Goal: Task Accomplishment & Management: Manage account settings

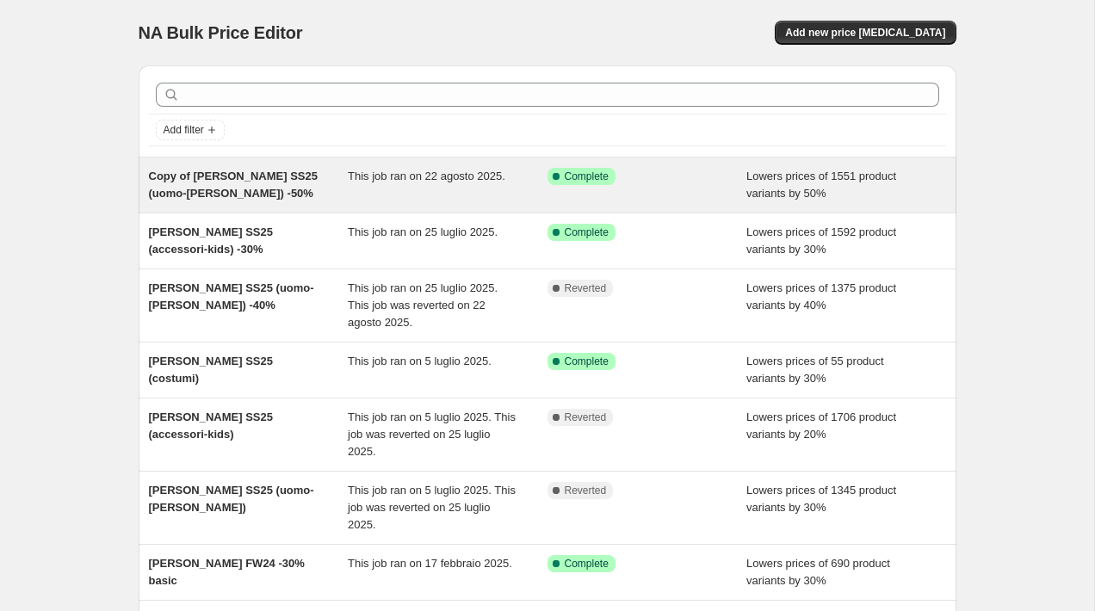
click at [258, 194] on div "Copy of [PERSON_NAME] SS25 (uomo-[PERSON_NAME]) -50%" at bounding box center [249, 185] width 200 height 34
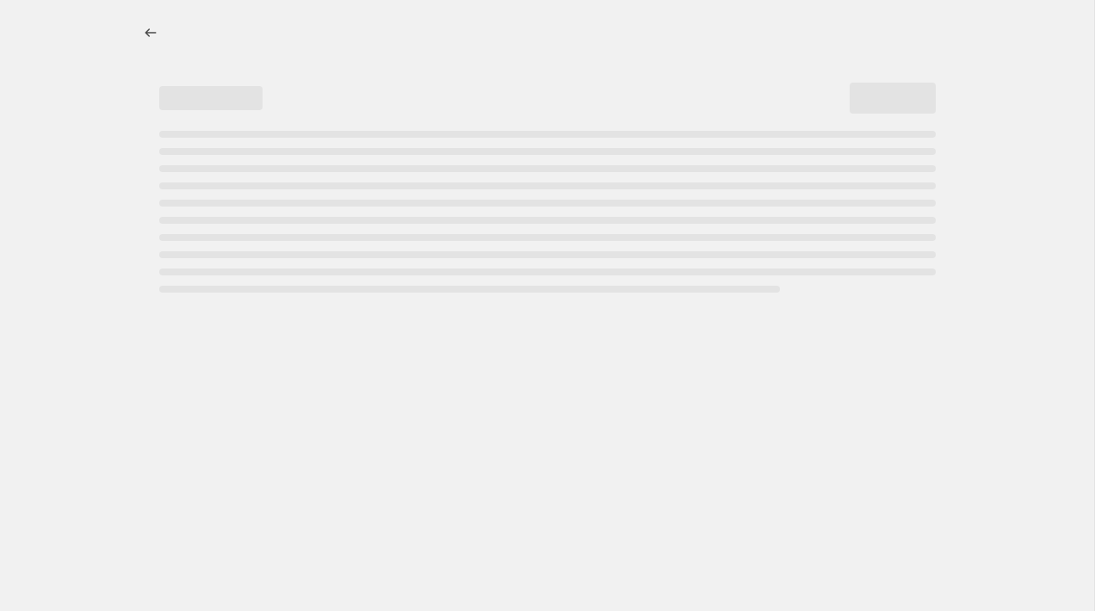
select select "percentage"
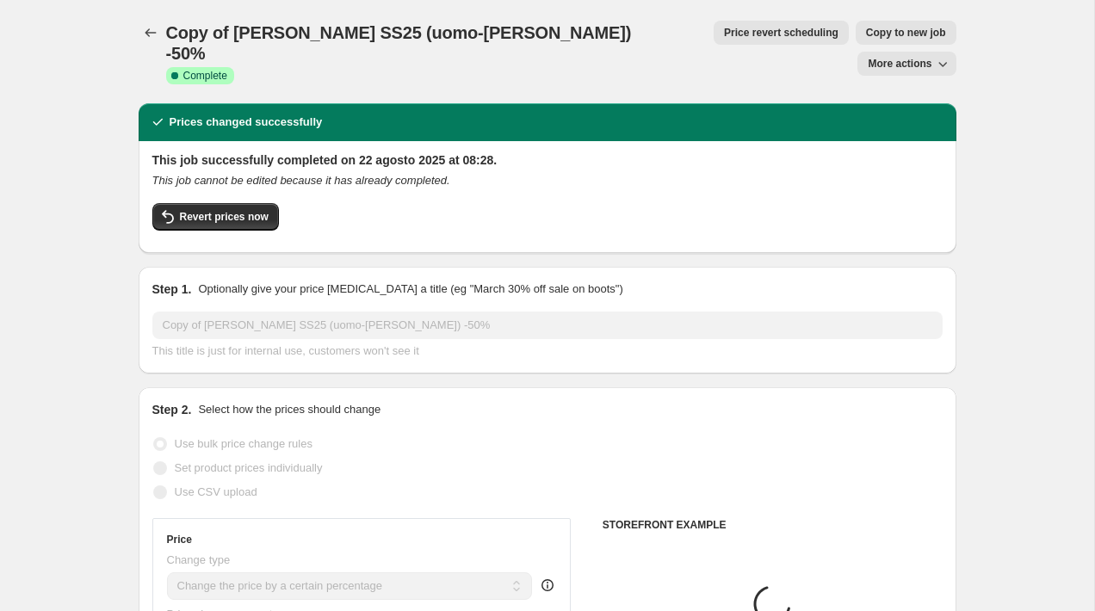
select select "collection"
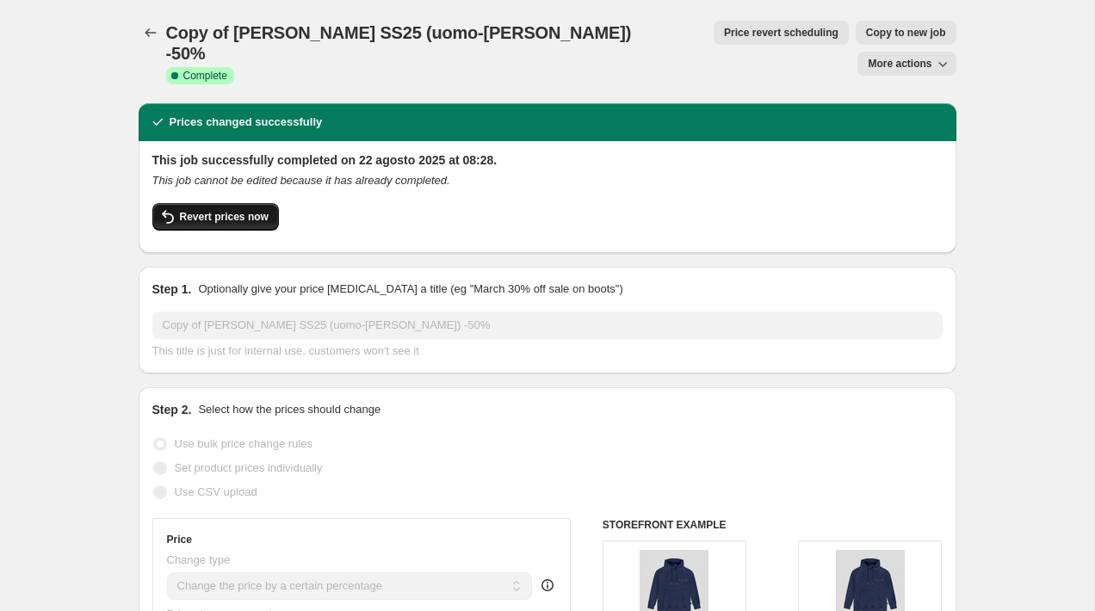
click at [245, 210] on span "Revert prices now" at bounding box center [224, 217] width 89 height 14
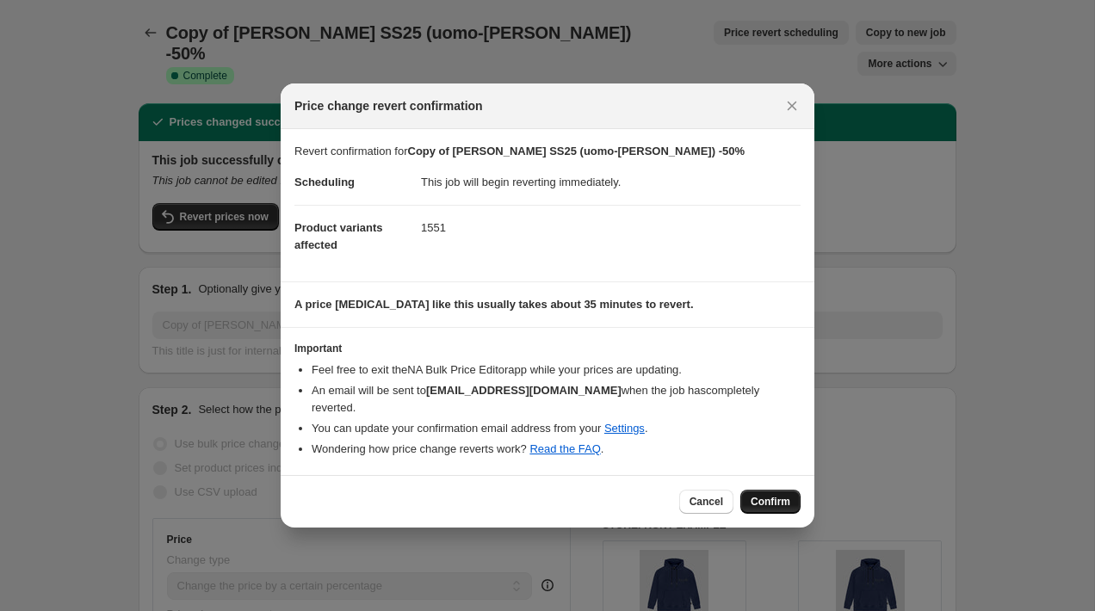
click at [766, 495] on span "Confirm" at bounding box center [771, 502] width 40 height 14
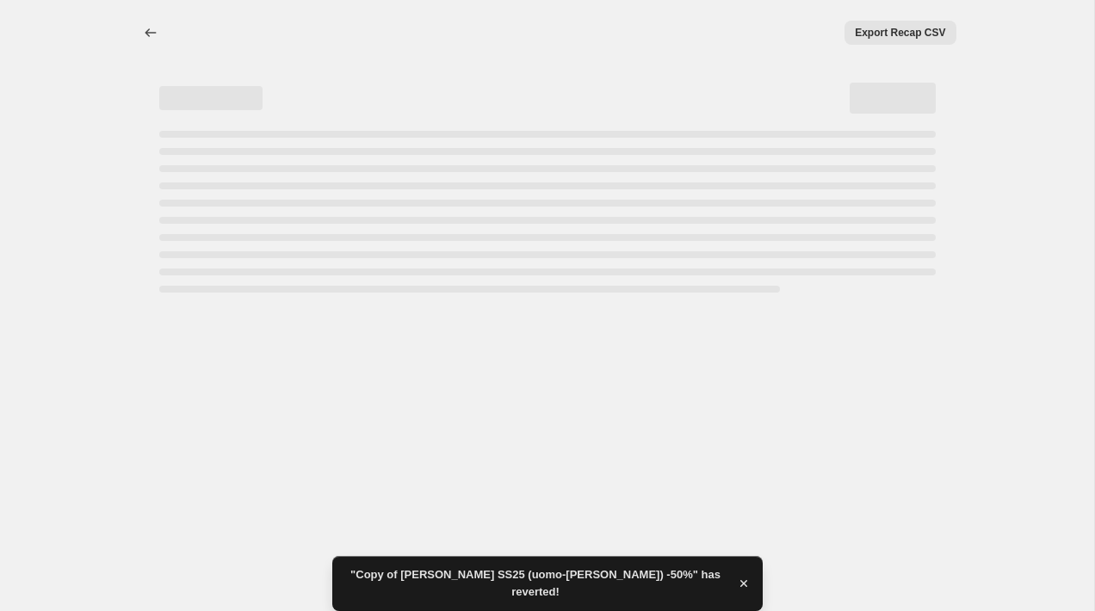
select select "percentage"
select select "collection"
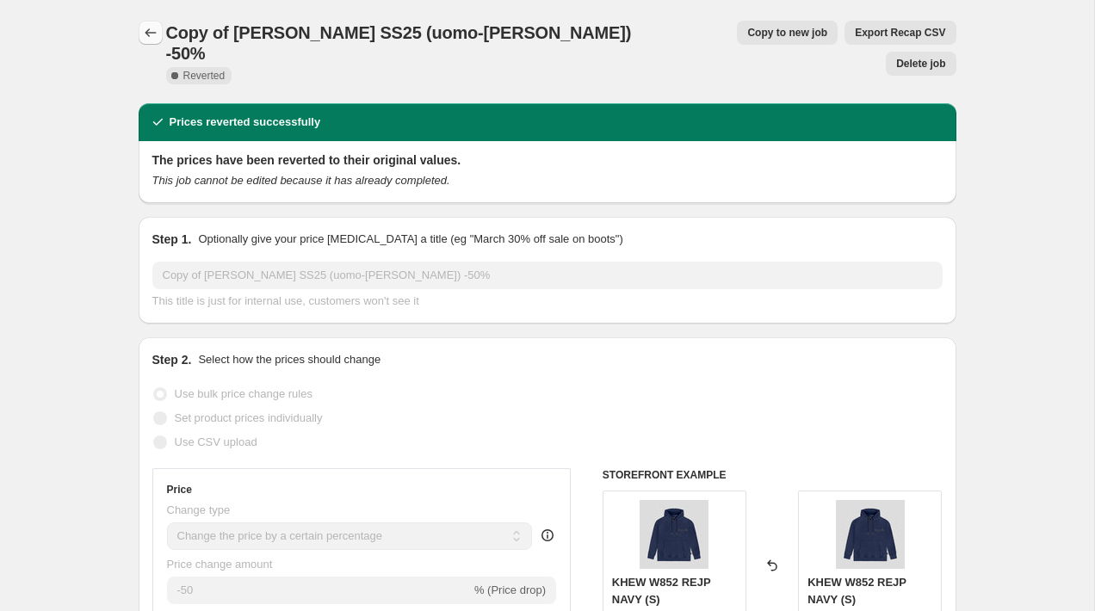
click at [150, 24] on icon "Price change jobs" at bounding box center [150, 32] width 17 height 17
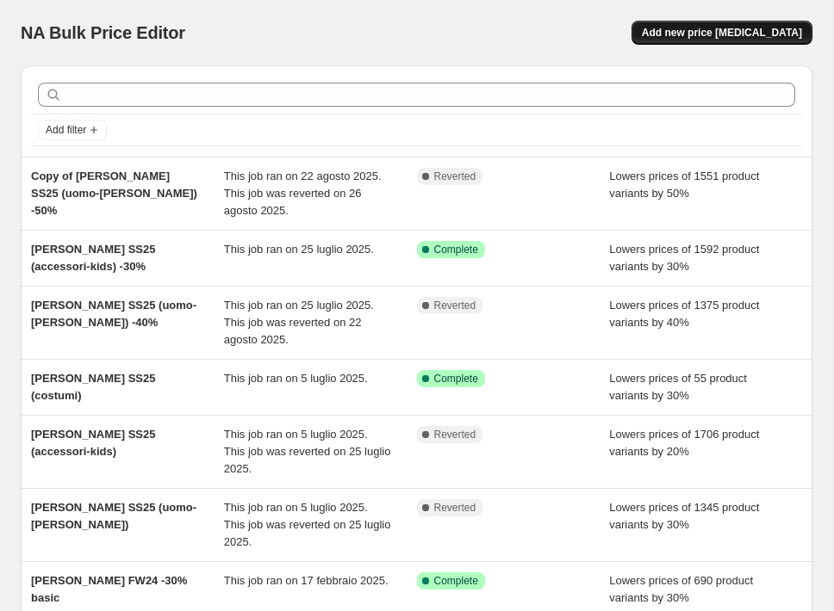
click at [740, 40] on button "Add new price [MEDICAL_DATA]" at bounding box center [721, 33] width 181 height 24
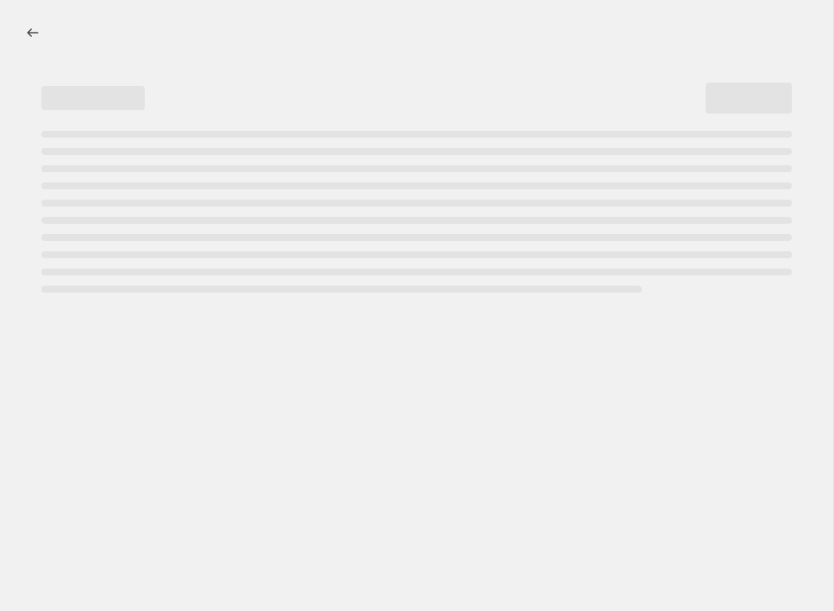
select select "percentage"
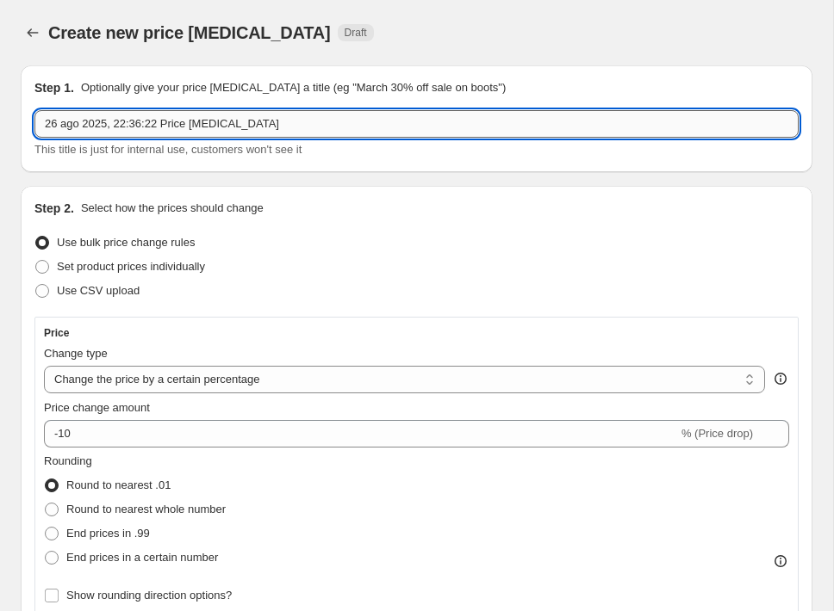
click at [189, 120] on input "26 ago 2025, 22:36:22 Price [MEDICAL_DATA]" at bounding box center [416, 124] width 764 height 28
drag, startPoint x: 305, startPoint y: 119, endPoint x: 116, endPoint y: 108, distance: 188.9
click at [116, 108] on div "Step 1. Optionally give your price [MEDICAL_DATA] a title (eg "March 30% off sa…" at bounding box center [416, 118] width 764 height 79
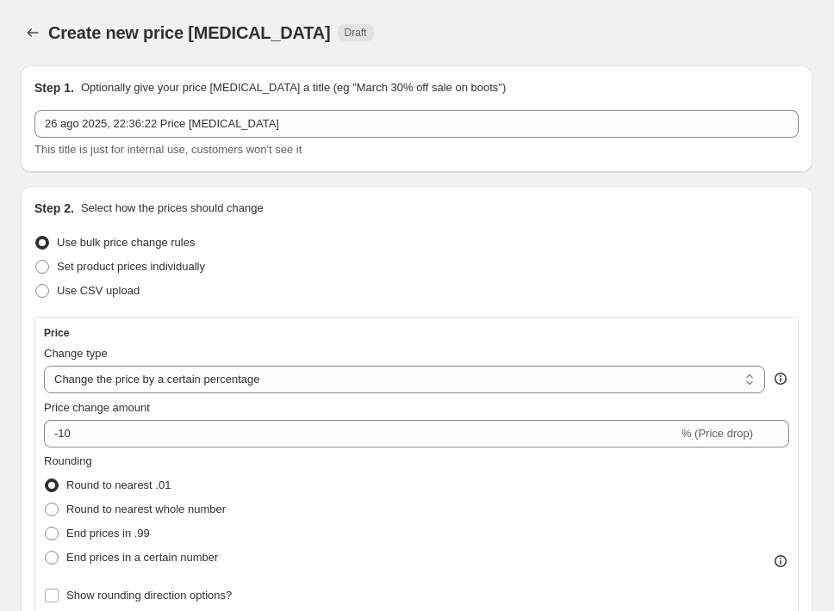
click at [300, 238] on div "Use bulk price change rules" at bounding box center [416, 243] width 764 height 24
click at [35, 28] on icon "Price change jobs" at bounding box center [32, 32] width 17 height 17
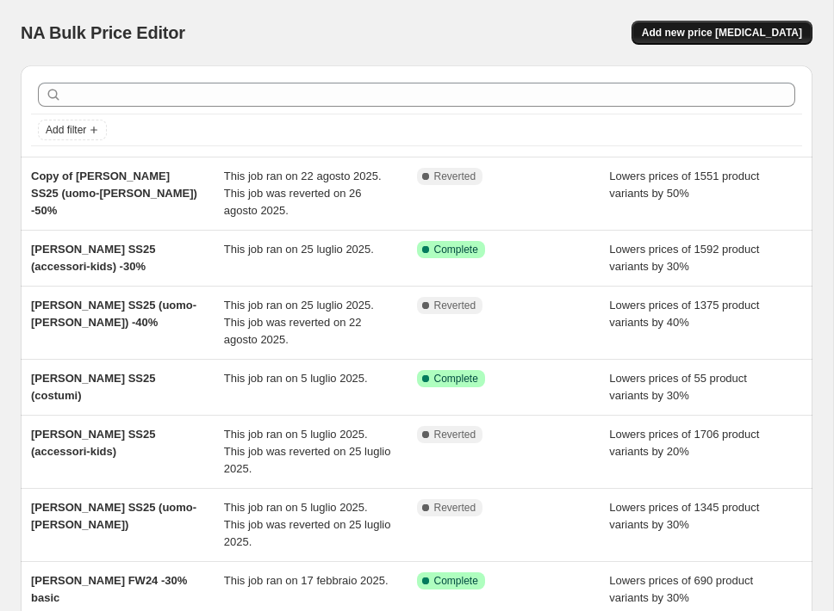
click at [727, 35] on span "Add new price [MEDICAL_DATA]" at bounding box center [722, 33] width 160 height 14
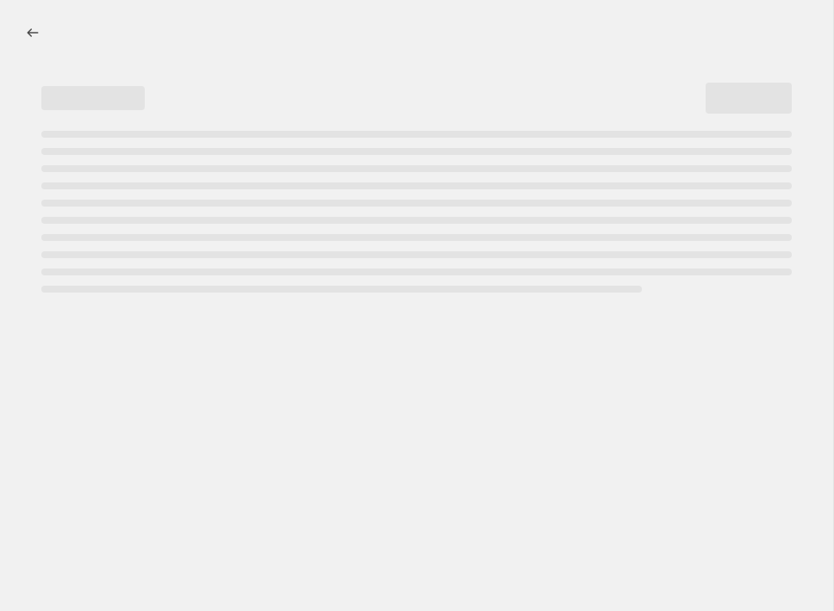
select select "percentage"
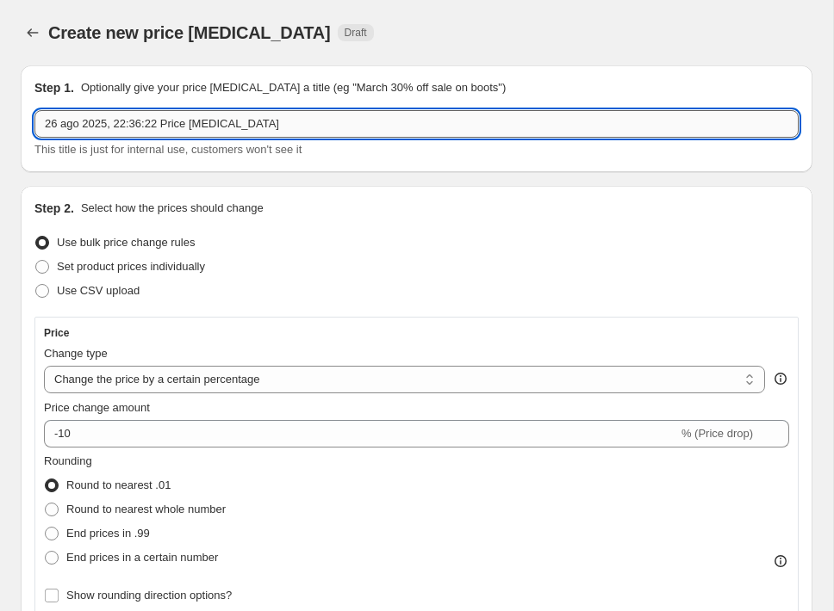
click at [200, 128] on input "26 ago 2025, 22:36:22 Price change job" at bounding box center [416, 124] width 764 height 28
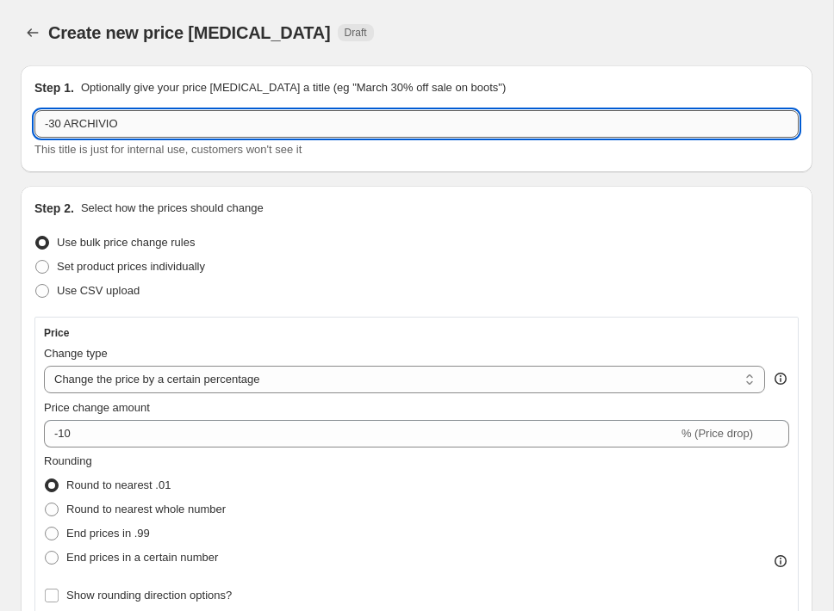
click at [62, 122] on input "-30 ARCHIVIO" at bounding box center [416, 124] width 764 height 28
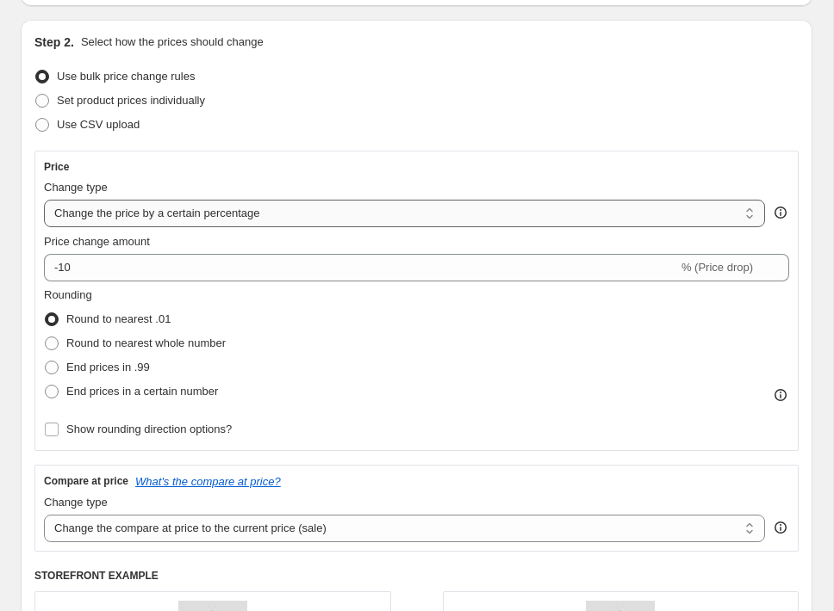
scroll to position [169, 0]
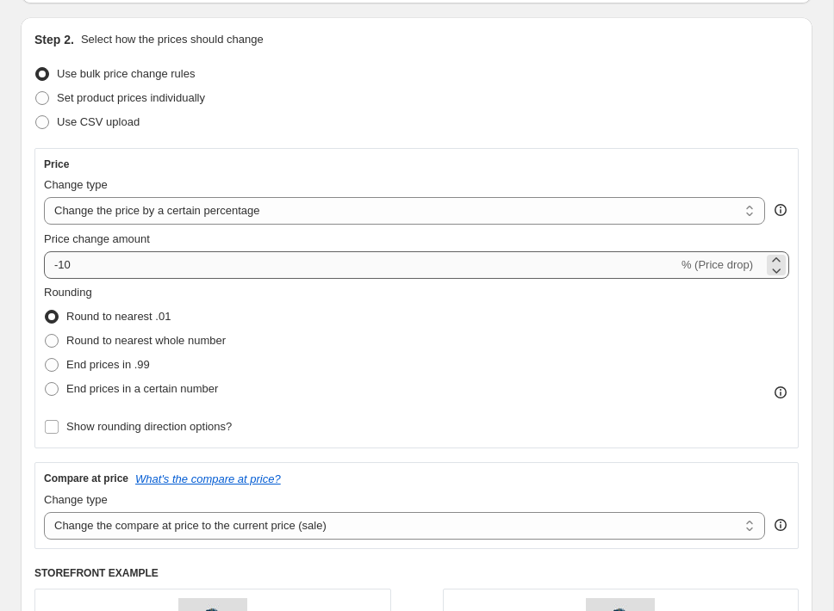
type input "-30% ARCHIVIO"
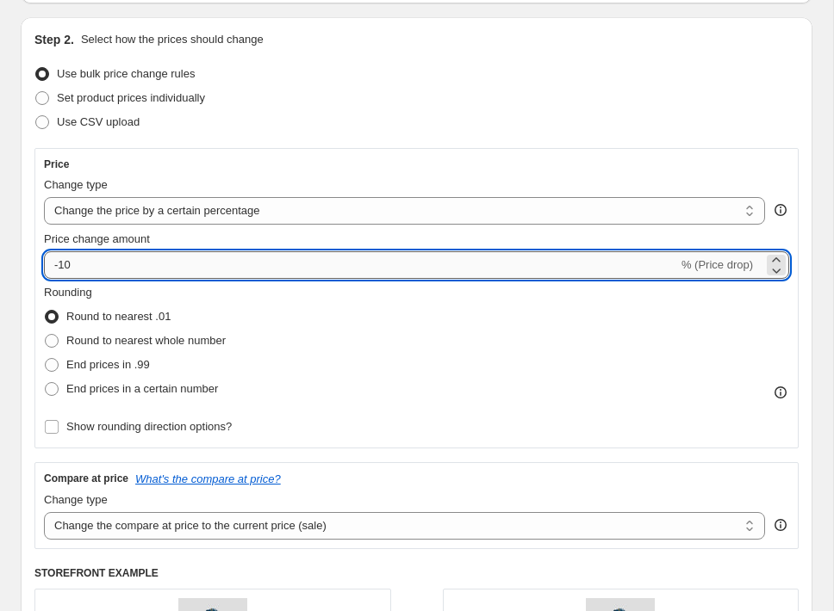
click at [131, 272] on input "-10" at bounding box center [361, 265] width 634 height 28
type input "-1"
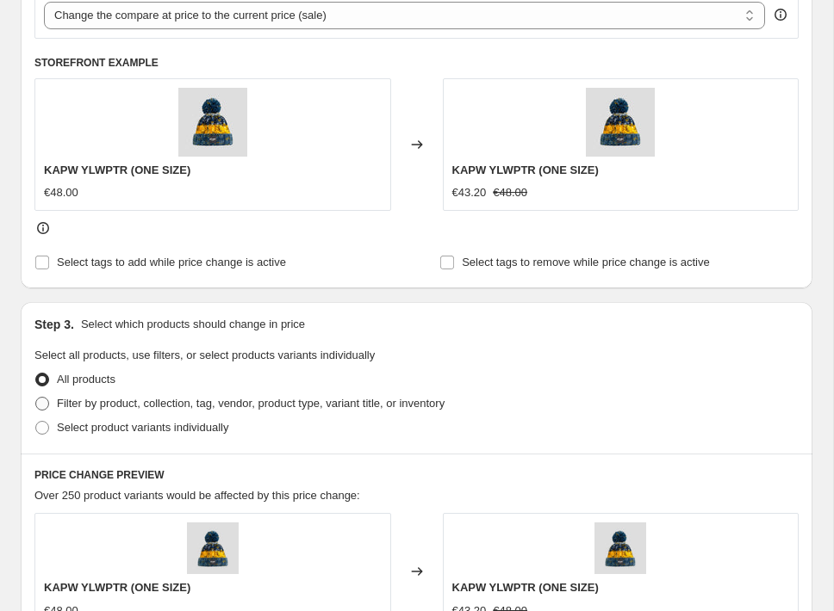
scroll to position [696, 0]
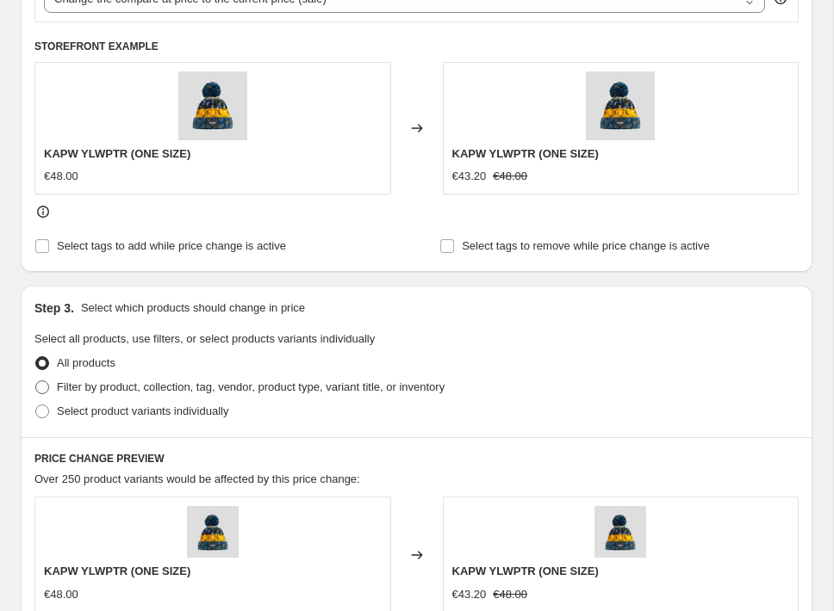
type input "-30"
click at [41, 390] on span at bounding box center [42, 388] width 14 height 14
click at [36, 382] on input "Filter by product, collection, tag, vendor, product type, variant title, or inv…" at bounding box center [35, 381] width 1 height 1
radio input "true"
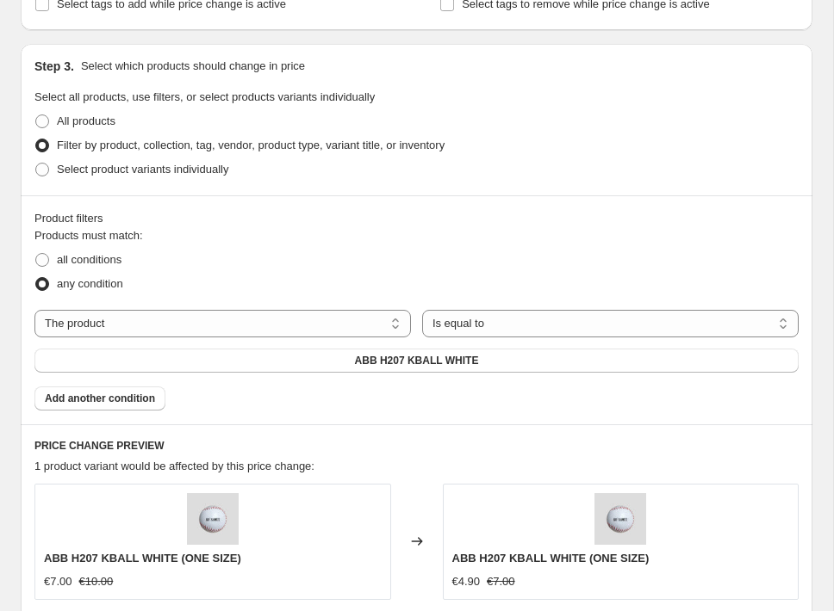
scroll to position [966, 0]
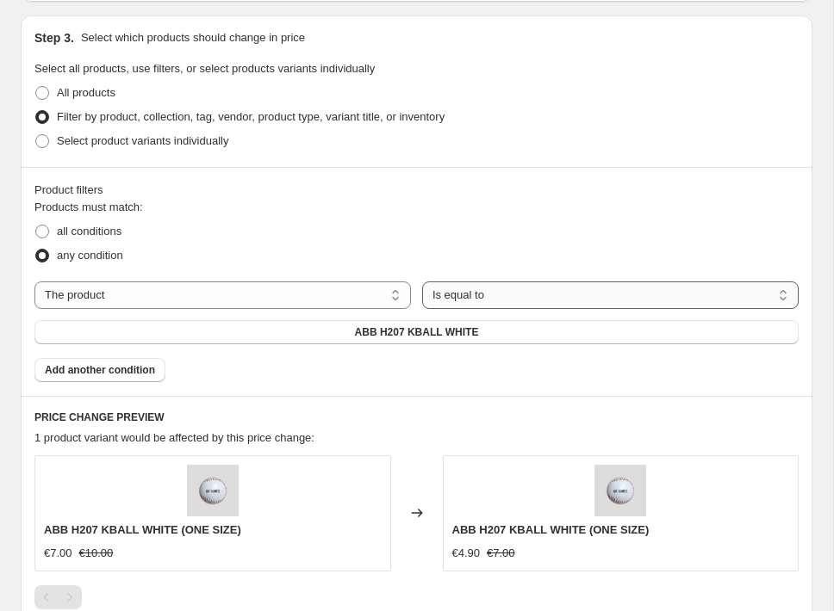
click at [524, 300] on select "Is equal to Is not equal to" at bounding box center [610, 296] width 376 height 28
click at [231, 297] on select "The product The product's collection The product's tag The product's vendor The…" at bounding box center [222, 296] width 376 height 28
select select "collection"
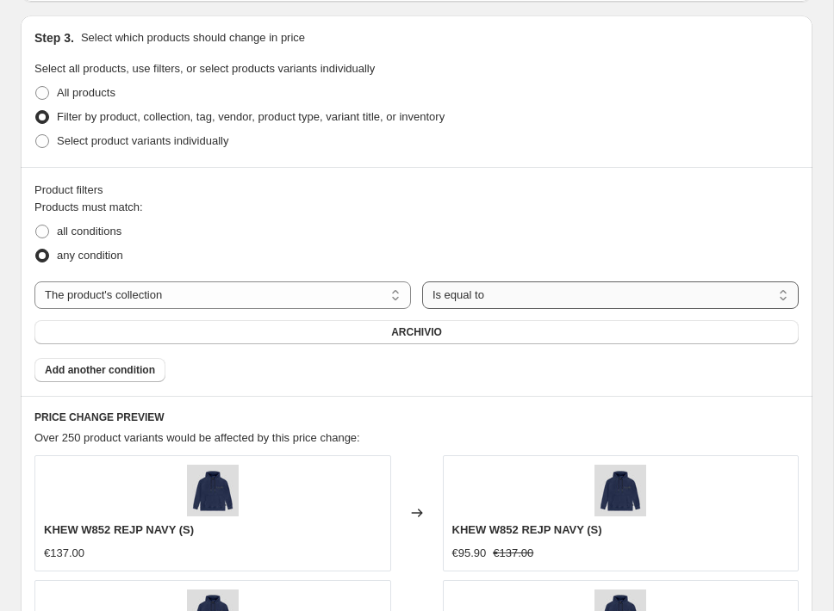
click at [512, 294] on select "Is equal to Is not equal to" at bounding box center [610, 296] width 376 height 28
click at [454, 332] on button "ARCHIVIO" at bounding box center [416, 332] width 764 height 24
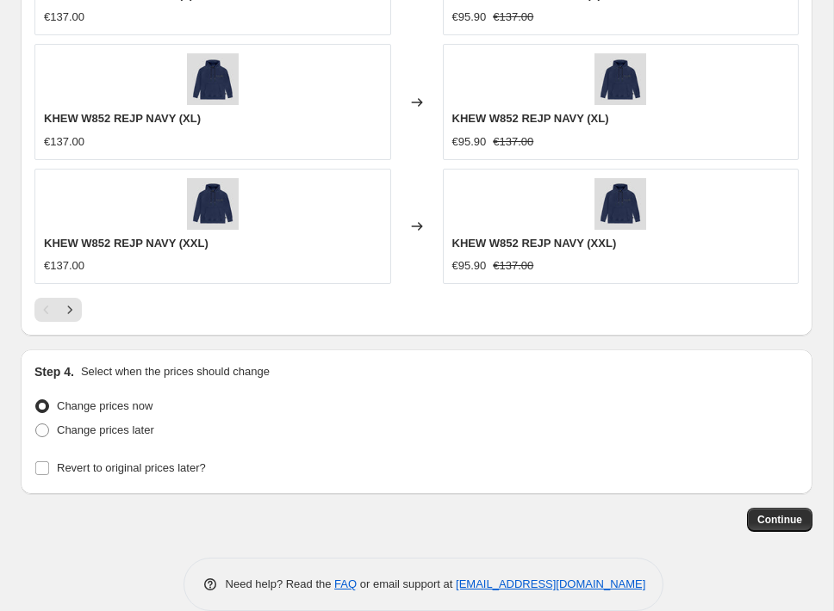
scroll to position [1777, 0]
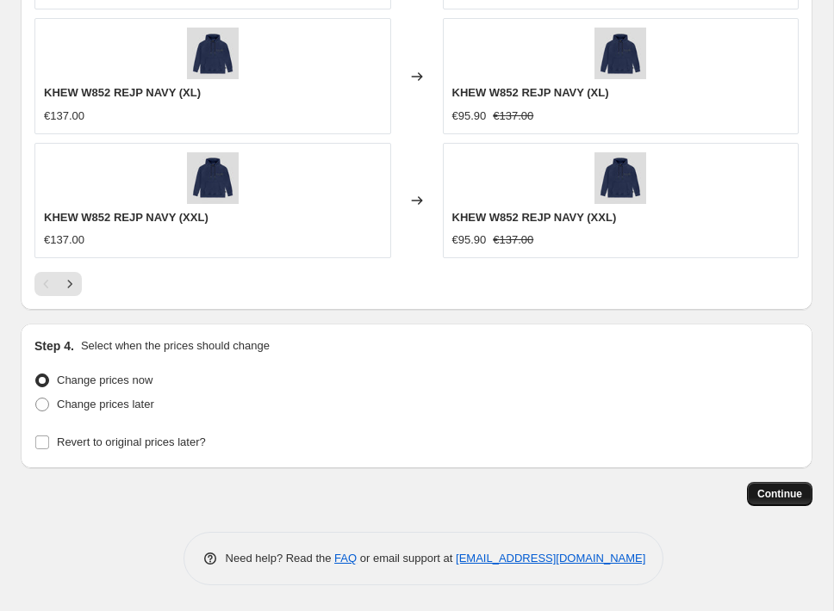
click at [791, 497] on span "Continue" at bounding box center [779, 494] width 45 height 14
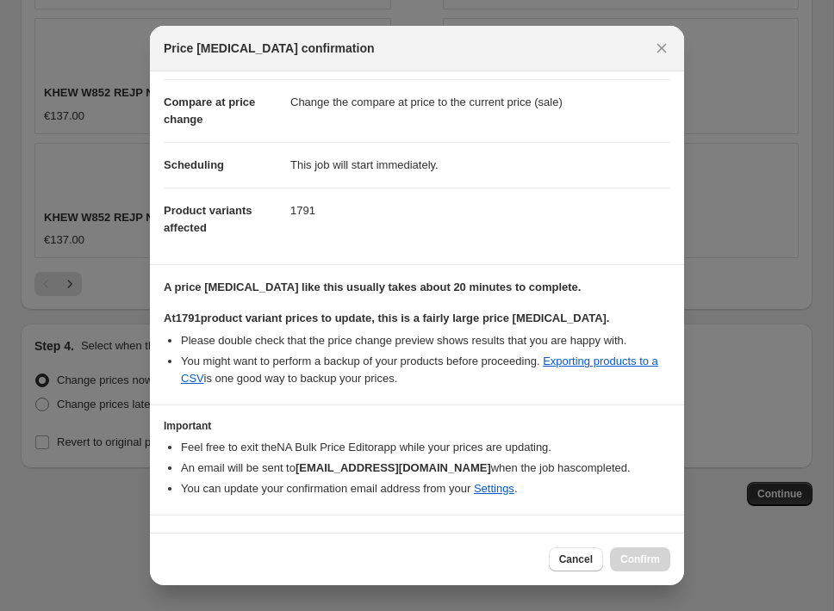
scroll to position [102, 0]
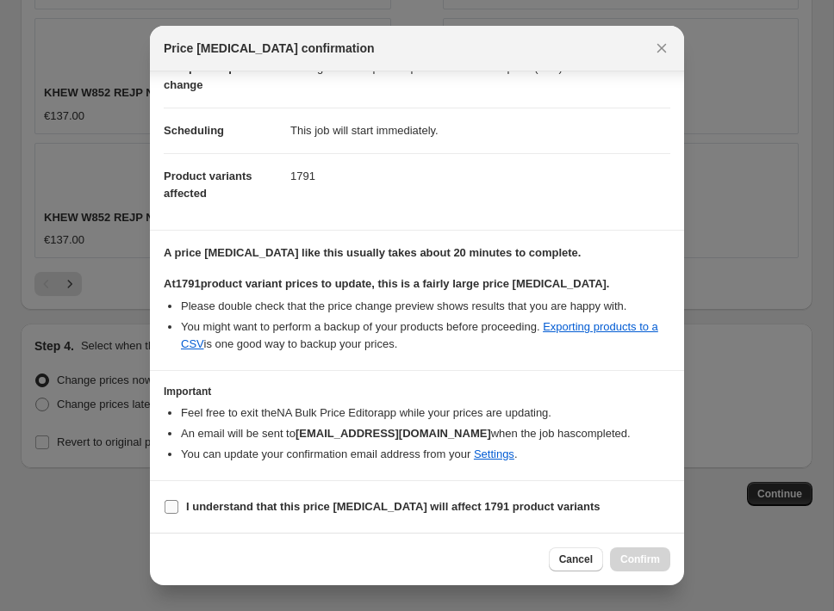
click at [171, 503] on input "I understand that this price change job will affect 1791 product variants" at bounding box center [171, 507] width 14 height 14
checkbox input "true"
click at [630, 554] on span "Confirm" at bounding box center [640, 560] width 40 height 14
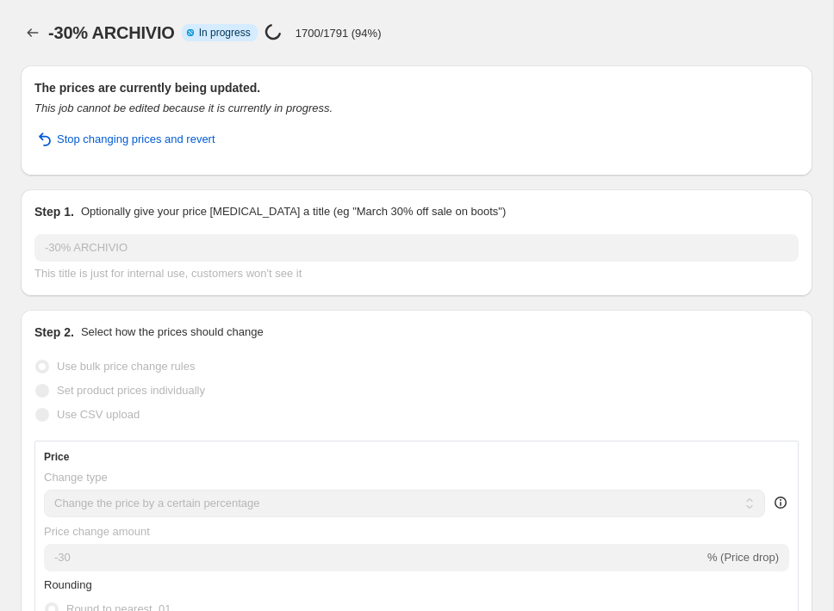
select select "percentage"
select select "collection"
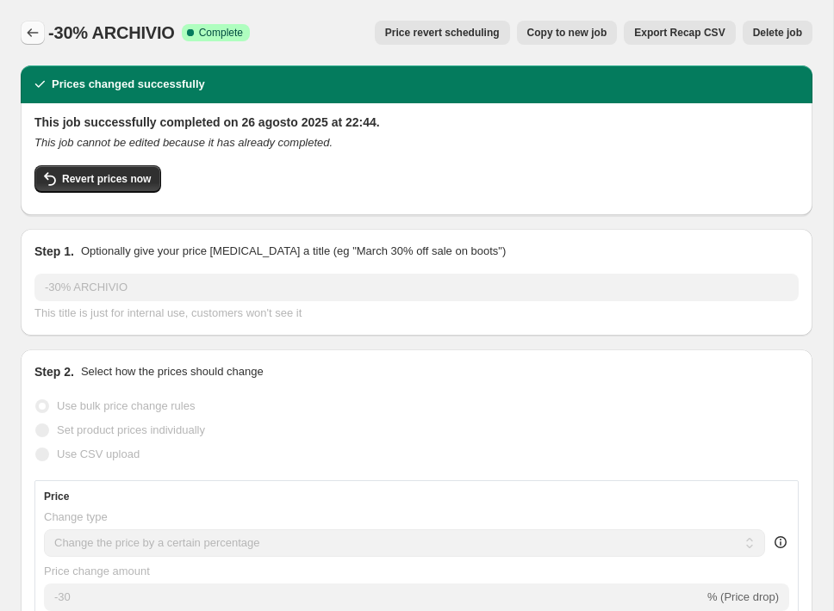
click at [29, 25] on icon "Price change jobs" at bounding box center [32, 32] width 17 height 17
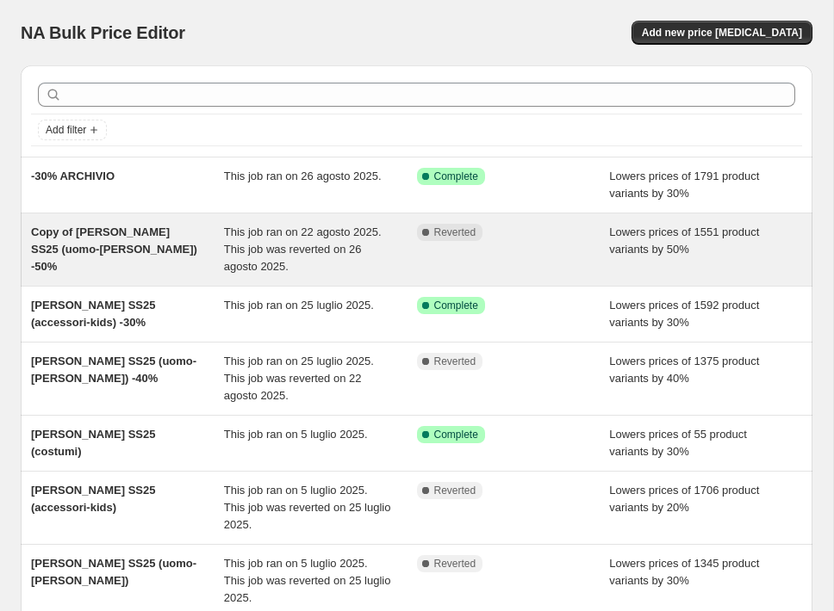
click at [115, 258] on div "Copy of [PERSON_NAME] SS25 (uomo-[PERSON_NAME]) -50%" at bounding box center [127, 250] width 193 height 52
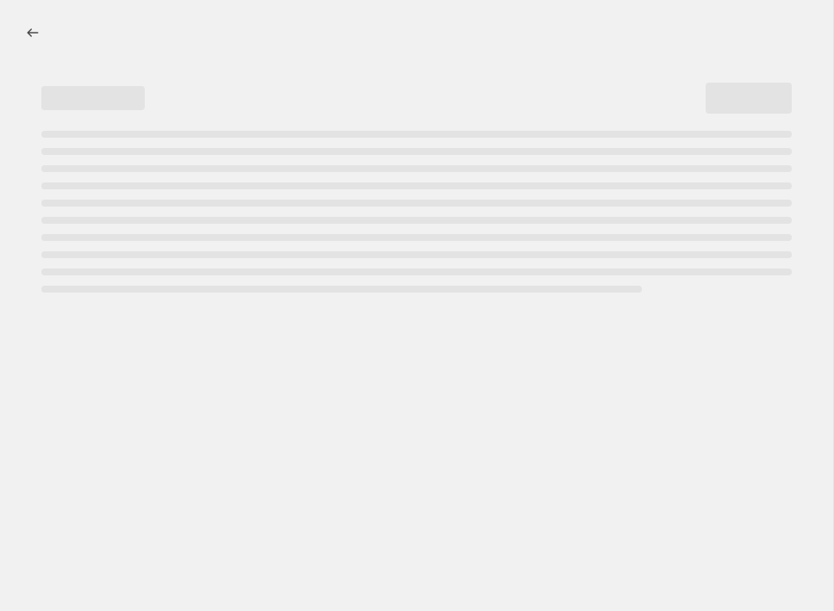
select select "percentage"
select select "collection"
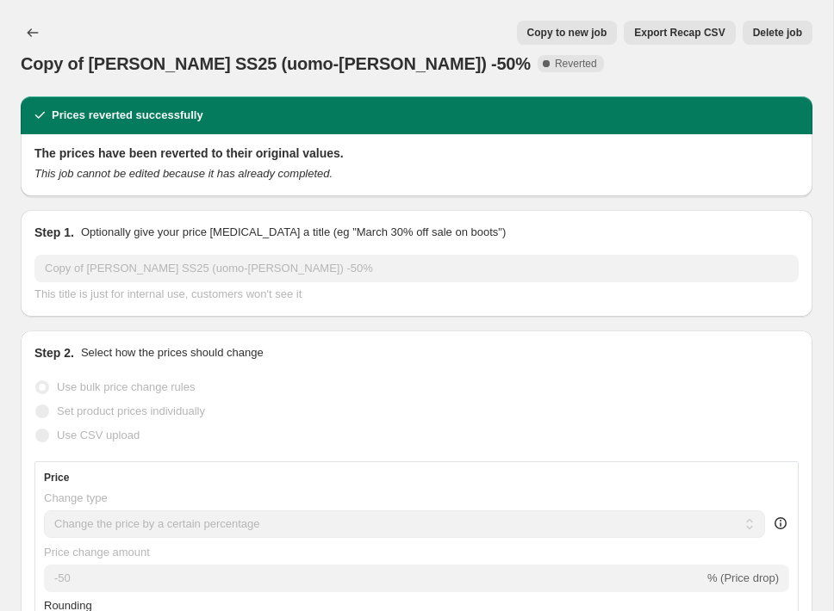
click at [778, 28] on span "Delete job" at bounding box center [777, 33] width 49 height 14
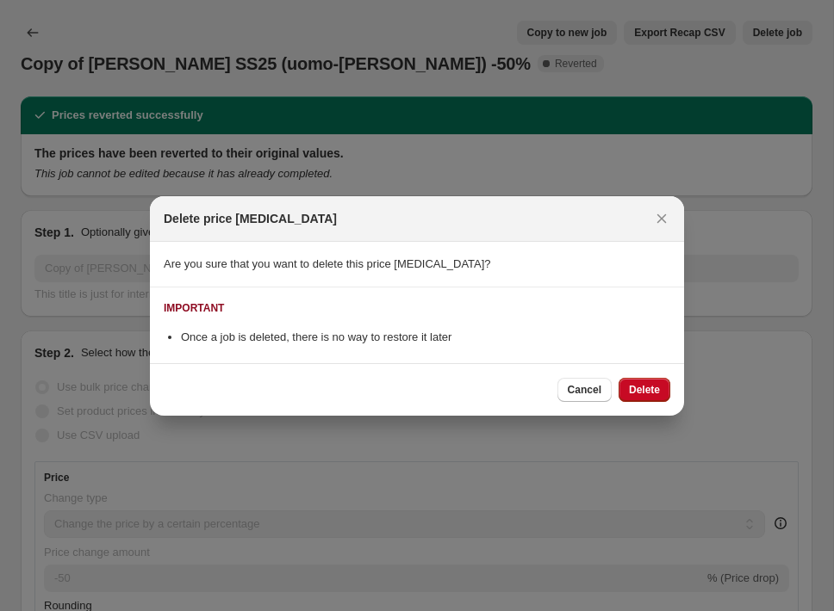
click at [649, 371] on div "Cancel Delete" at bounding box center [417, 389] width 534 height 53
click at [646, 392] on span "Delete" at bounding box center [644, 390] width 31 height 14
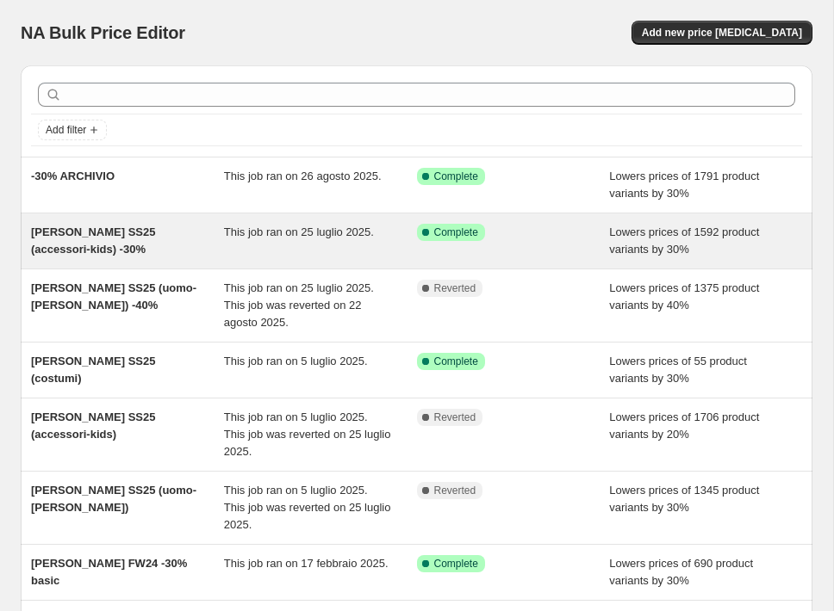
click at [158, 249] on div "[PERSON_NAME] SS25 (accessori-kids) -30%" at bounding box center [127, 241] width 193 height 34
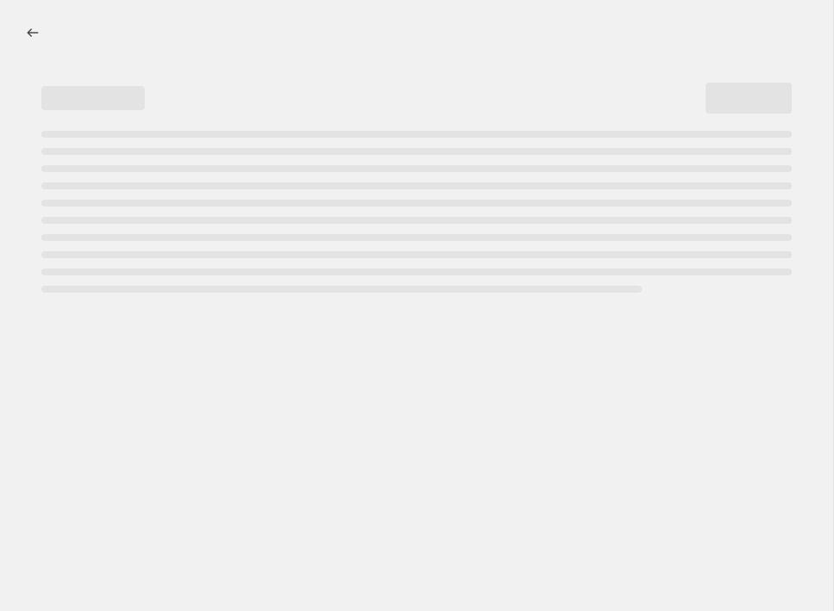
select select "percentage"
select select "collection"
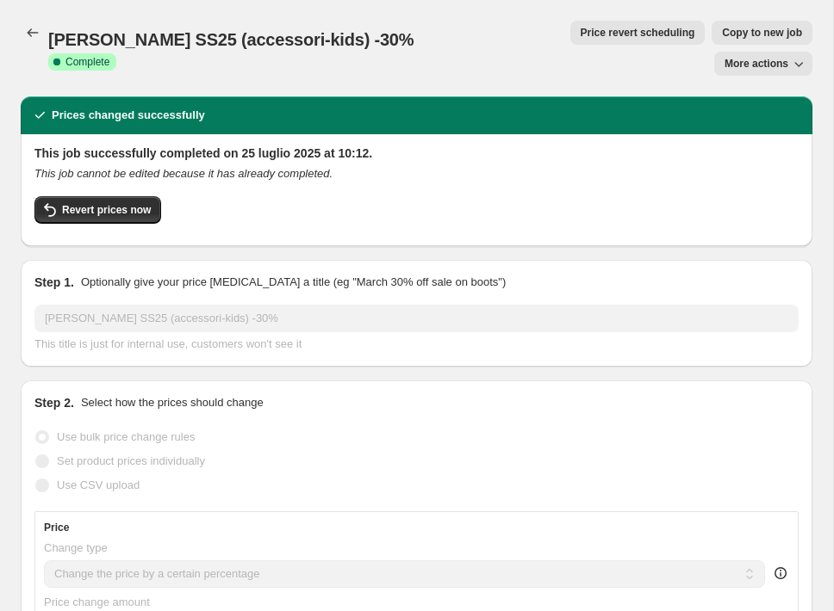
click at [779, 45] on div "Saldi SS25 (accessori-kids) -30%. This page is ready Saldi SS25 (accessori-kids…" at bounding box center [416, 48] width 791 height 96
click at [799, 55] on icon "button" at bounding box center [798, 63] width 17 height 17
click at [756, 104] on span "Delete job" at bounding box center [768, 98] width 94 height 17
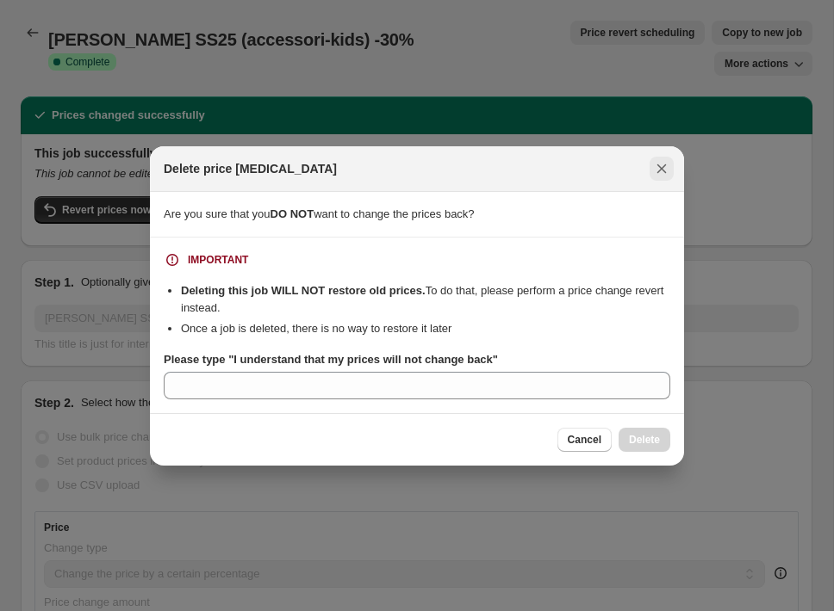
click at [658, 170] on icon "Close" at bounding box center [661, 168] width 17 height 17
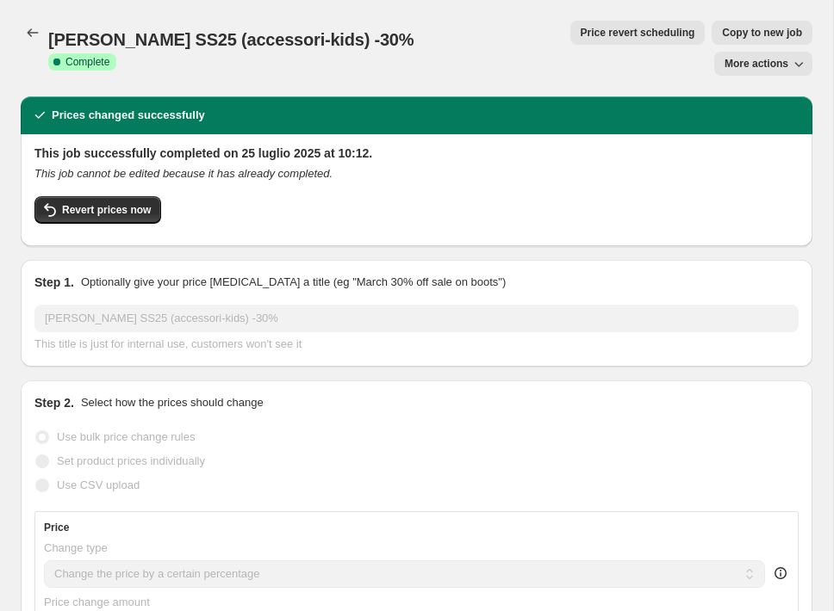
click at [517, 260] on div "Step 1. Optionally give your price change job a title (eg "March 30% off sale o…" at bounding box center [416, 313] width 791 height 107
click at [30, 30] on icon "Price change jobs" at bounding box center [32, 32] width 17 height 17
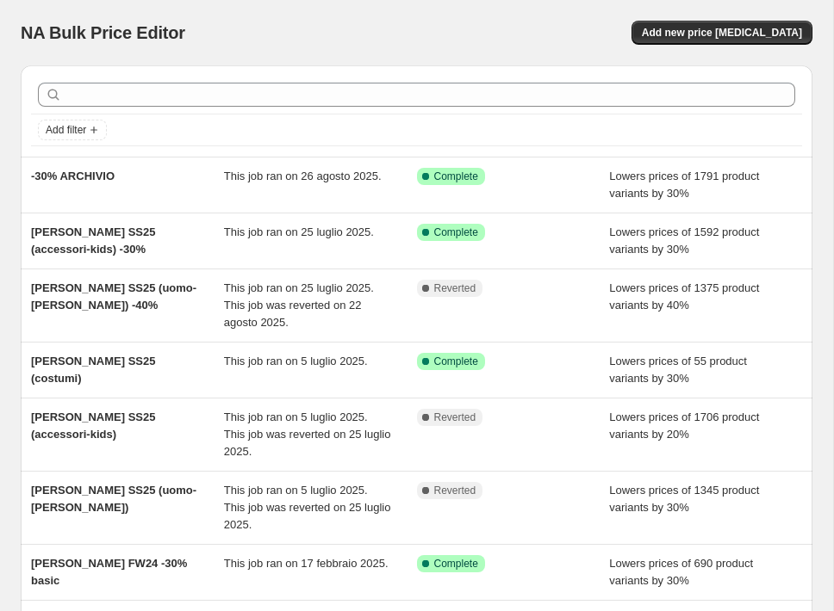
click at [498, 2] on div "NA Bulk Price Editor. This page is ready NA Bulk Price Editor Add new price cha…" at bounding box center [416, 32] width 791 height 65
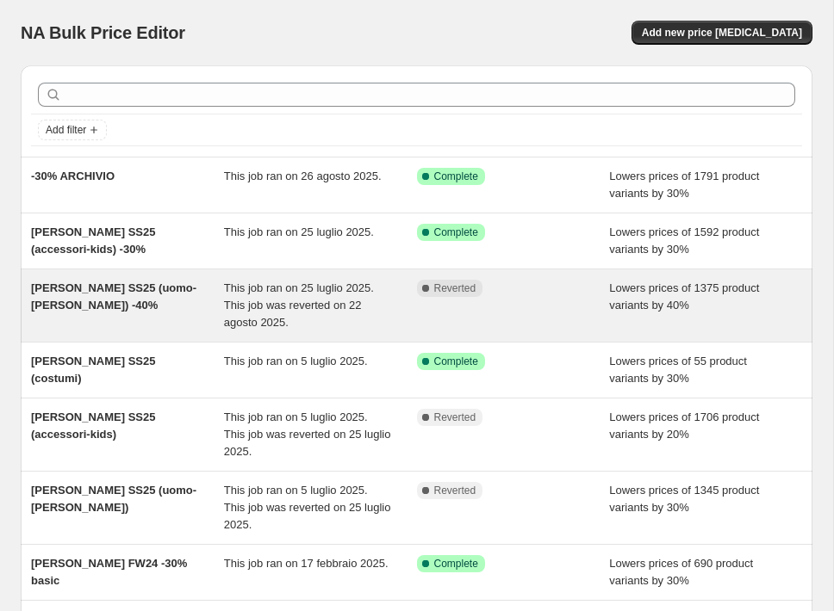
click at [324, 299] on span "This job ran on 25 luglio 2025. This job was reverted on 22 agosto 2025." at bounding box center [299, 305] width 150 height 47
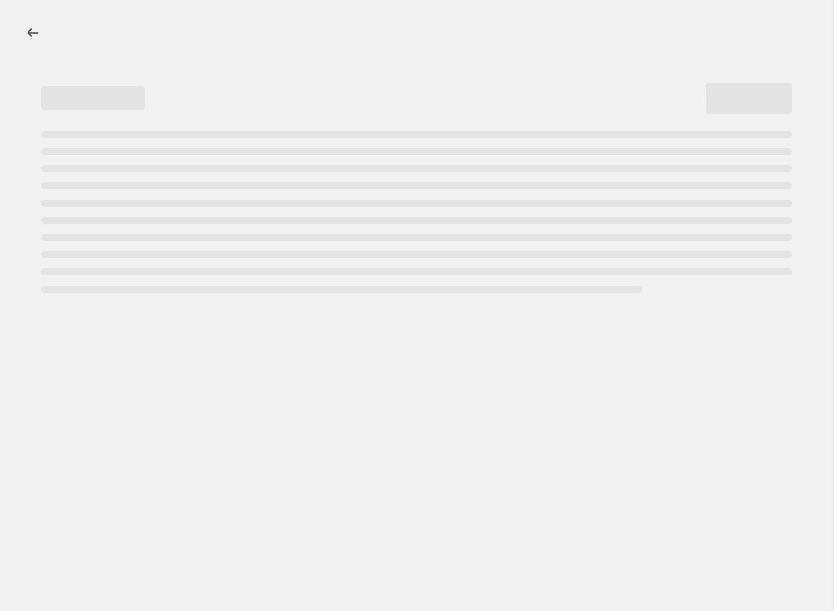
select select "percentage"
select select "collection"
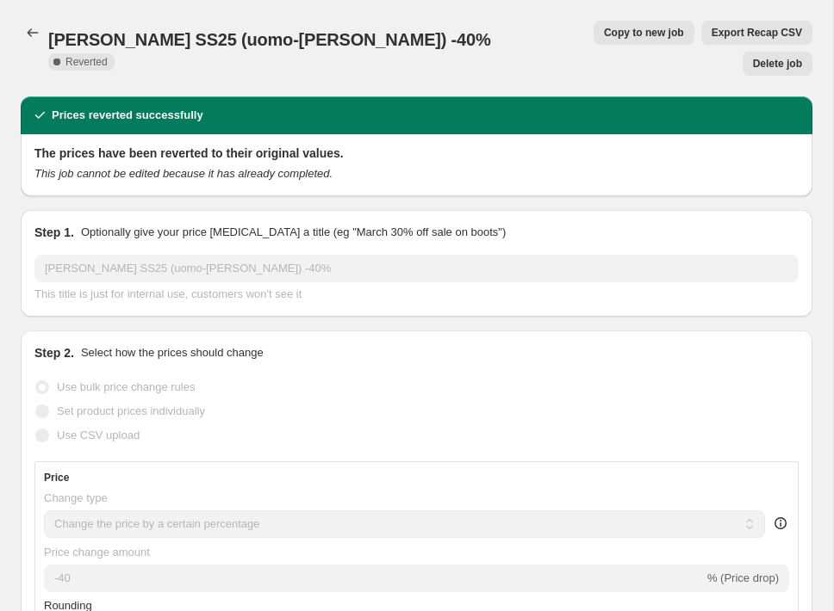
click at [778, 57] on span "Delete job" at bounding box center [777, 64] width 49 height 14
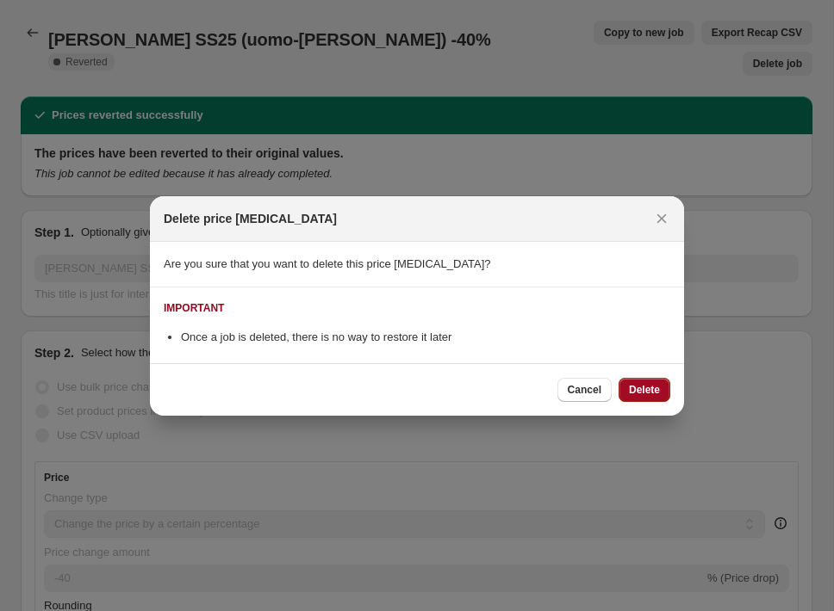
click at [650, 397] on button "Delete" at bounding box center [644, 390] width 52 height 24
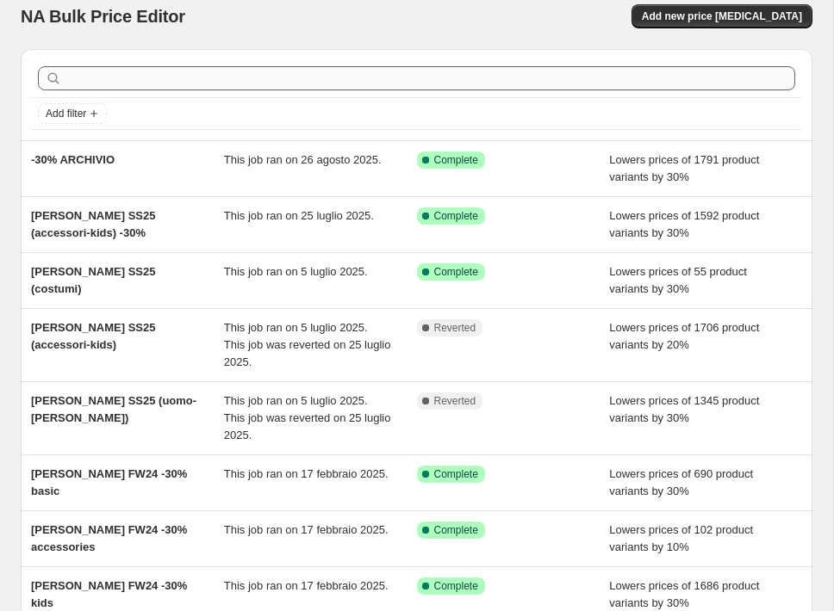
scroll to position [26, 0]
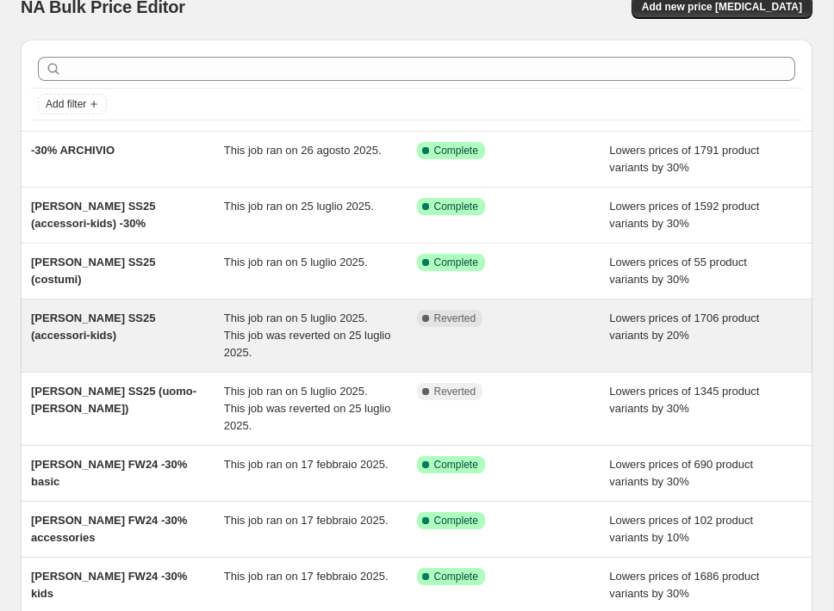
click at [513, 340] on div "Complete Reverted" at bounding box center [513, 336] width 193 height 52
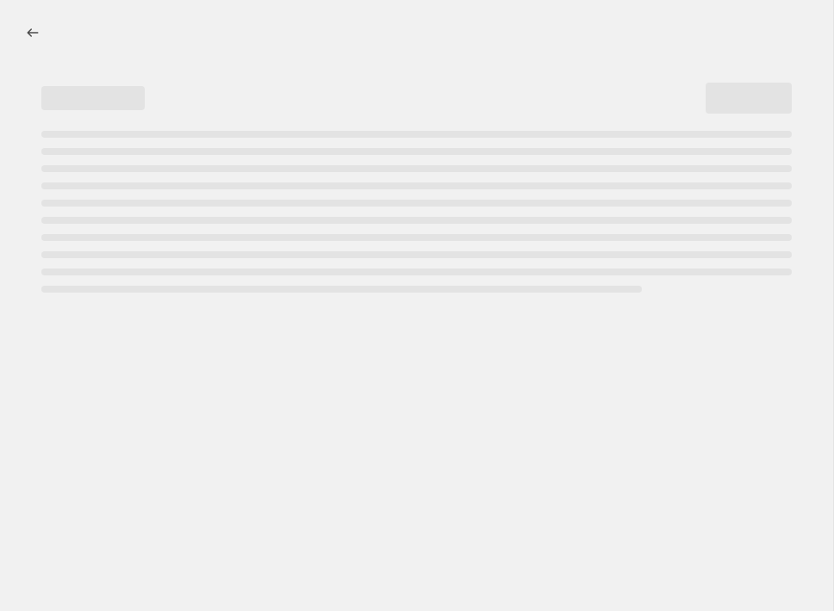
select select "percentage"
select select "collection"
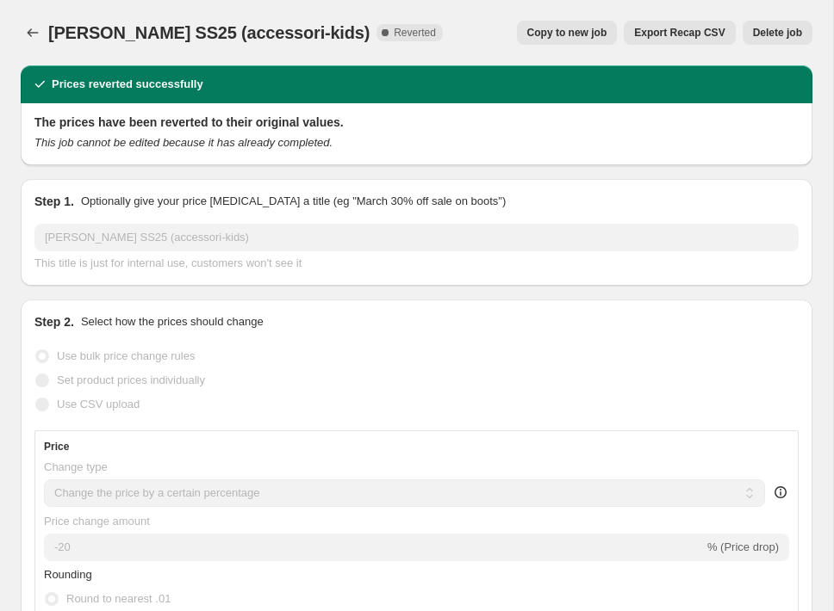
click at [765, 35] on span "Delete job" at bounding box center [777, 33] width 49 height 14
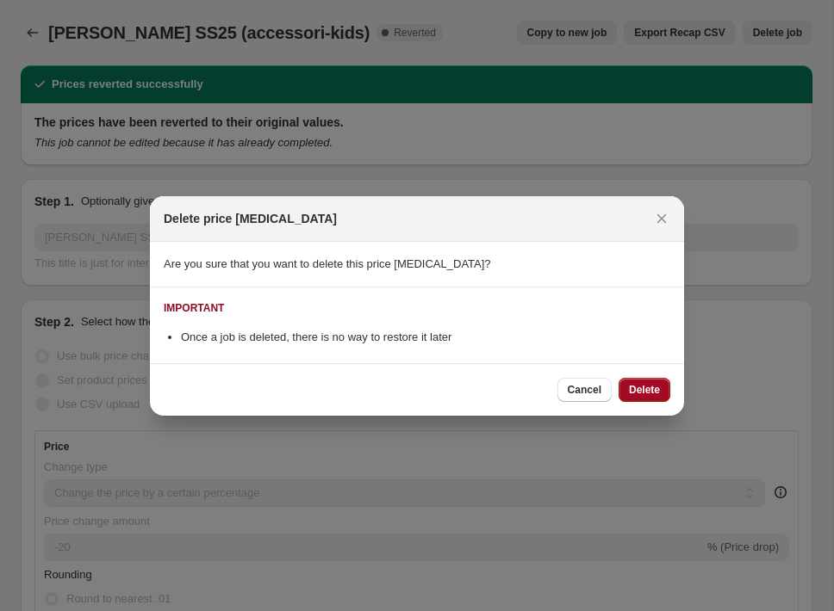
click at [631, 388] on span "Delete" at bounding box center [644, 390] width 31 height 14
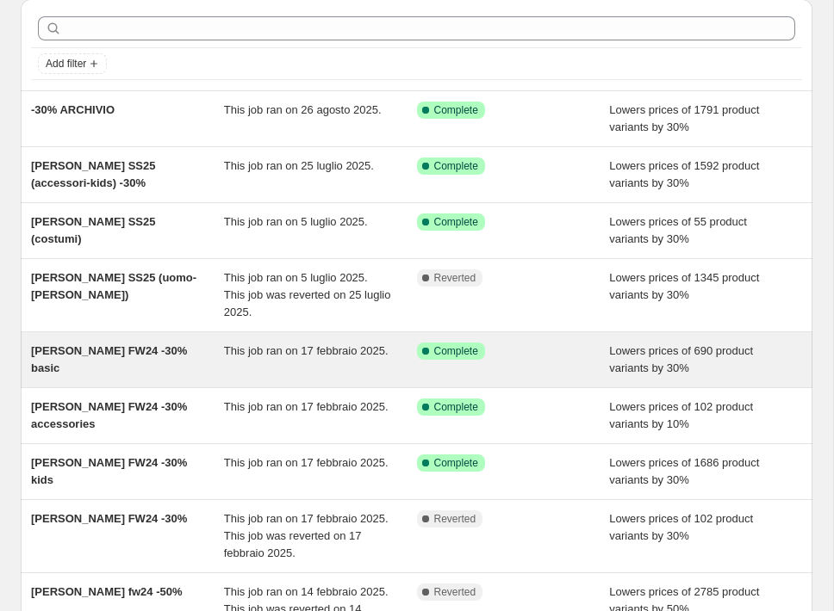
scroll to position [69, 0]
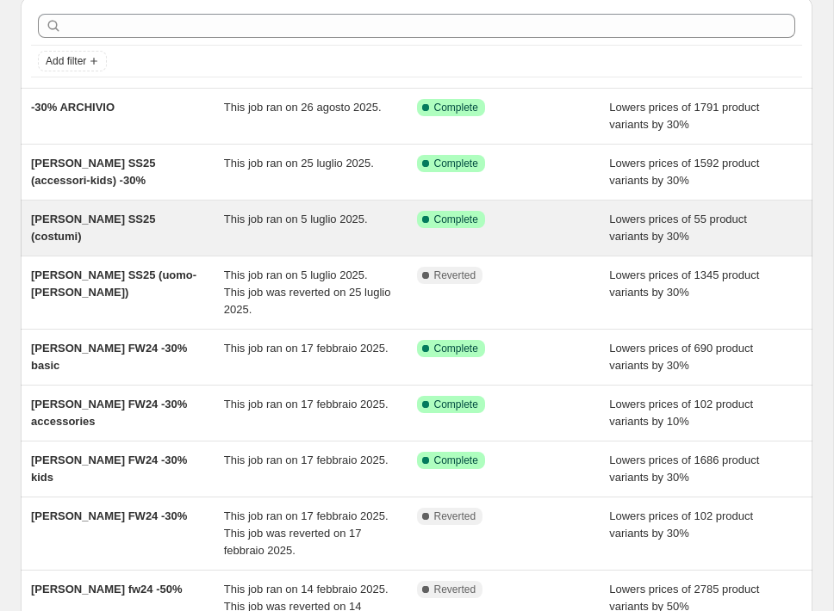
click at [128, 233] on div "[PERSON_NAME] SS25 (costumi)" at bounding box center [127, 228] width 193 height 34
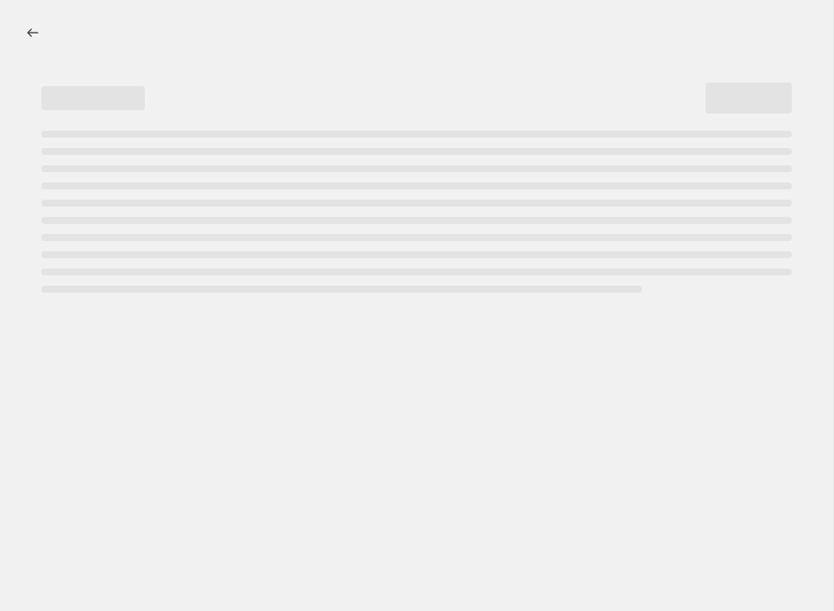
select select "percentage"
select select "collection"
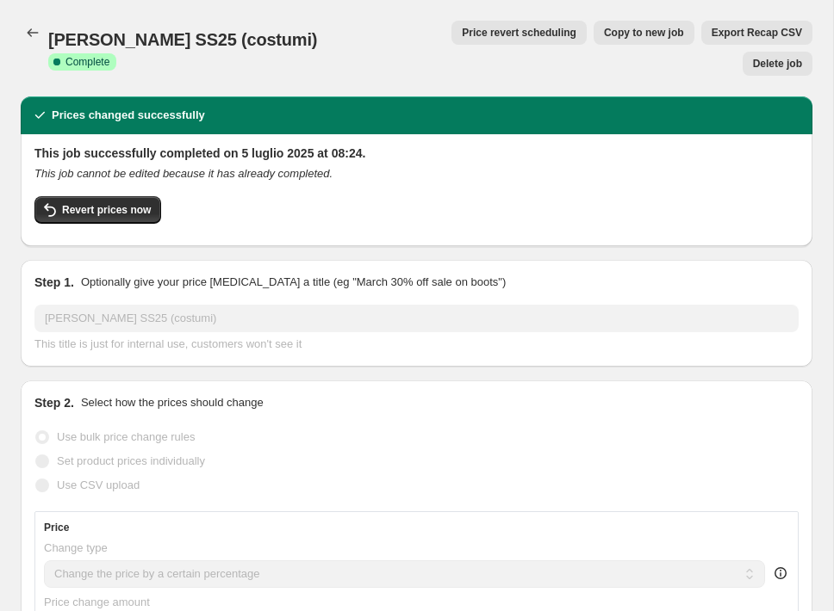
click at [797, 57] on span "Delete job" at bounding box center [777, 64] width 49 height 14
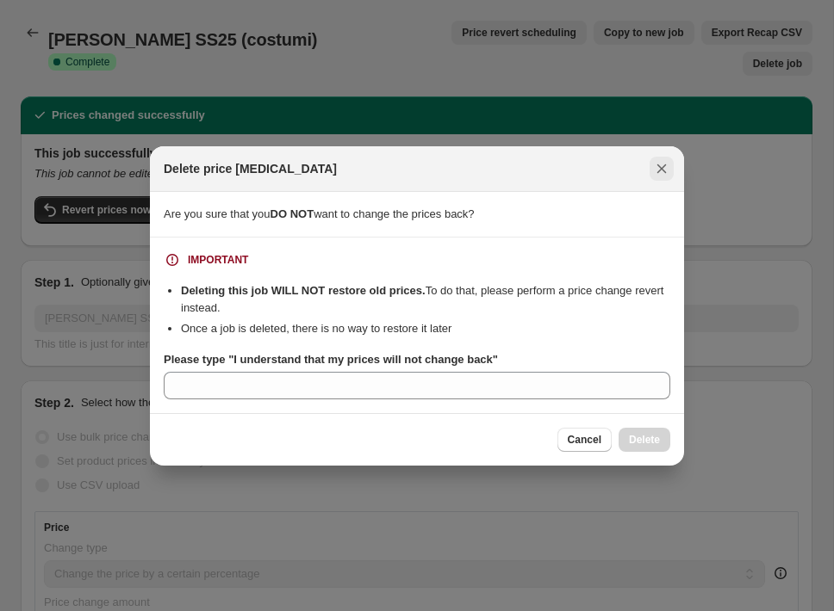
click at [661, 170] on icon "Close" at bounding box center [661, 168] width 9 height 9
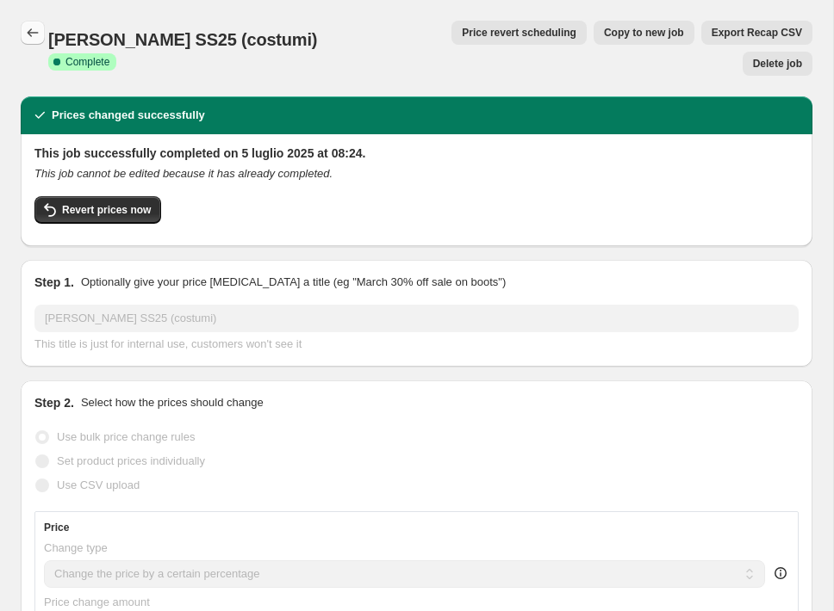
click at [36, 34] on icon "Price change jobs" at bounding box center [32, 32] width 17 height 17
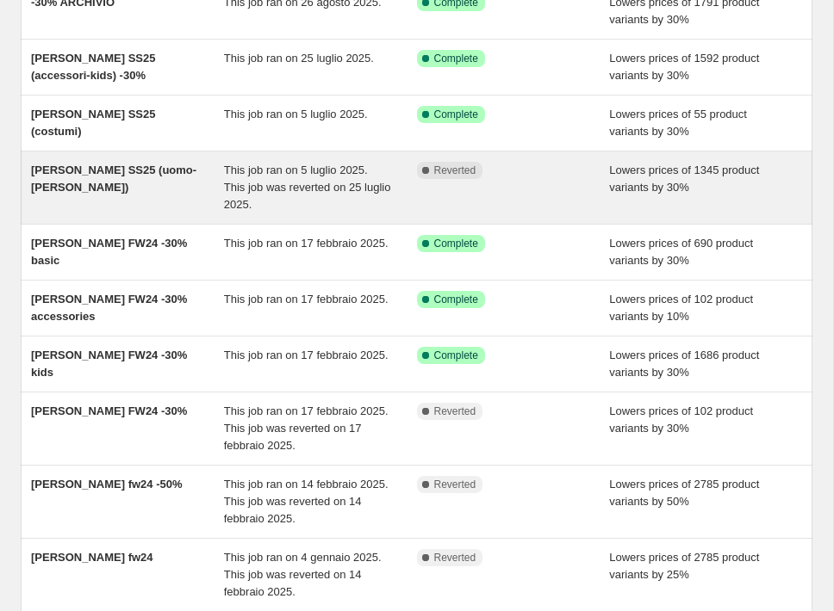
scroll to position [283, 0]
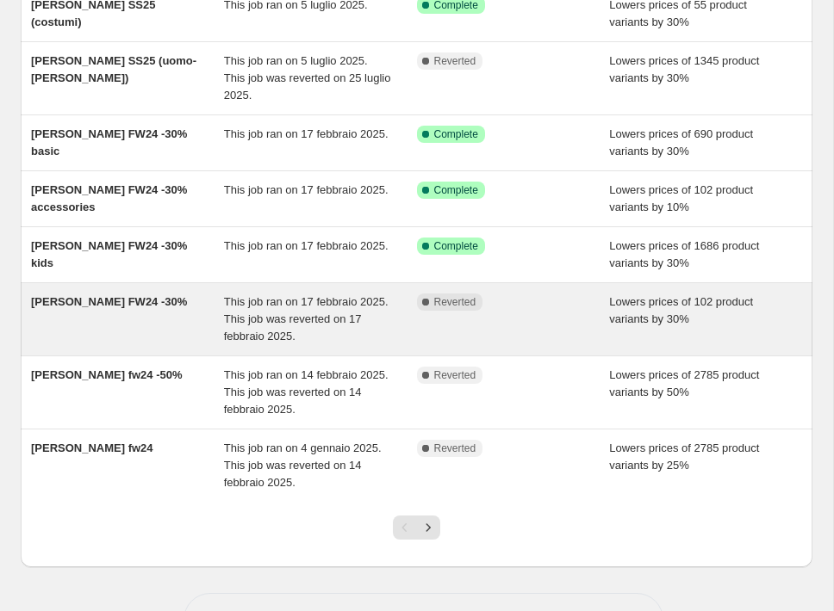
click at [279, 312] on div "This job ran on 17 febbraio 2025. This job was reverted on 17 febbraio 2025." at bounding box center [320, 320] width 193 height 52
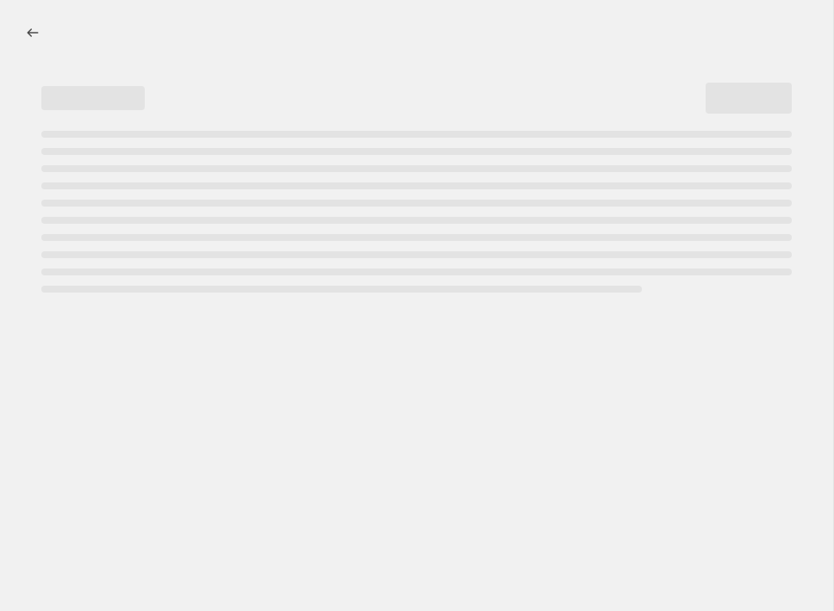
select select "percentage"
select select "no_change"
select select "collection"
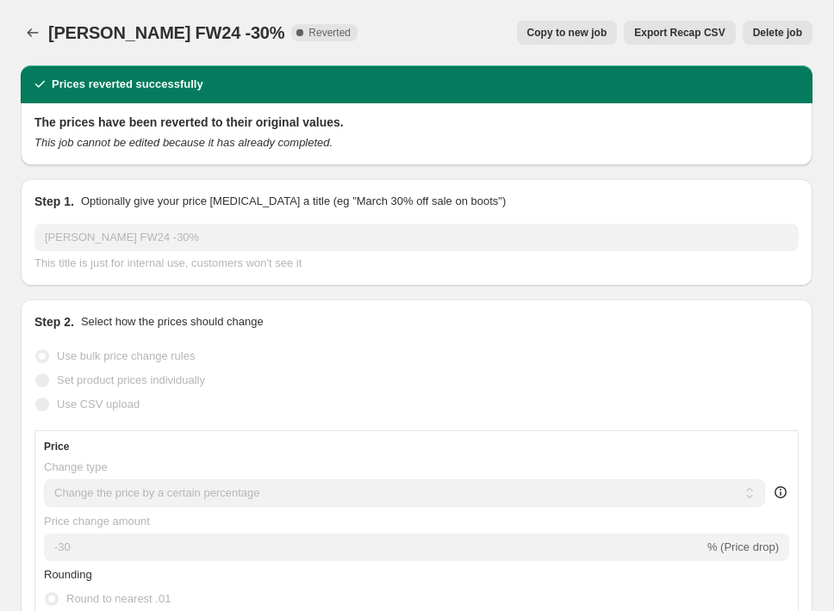
click at [788, 32] on span "Delete job" at bounding box center [777, 33] width 49 height 14
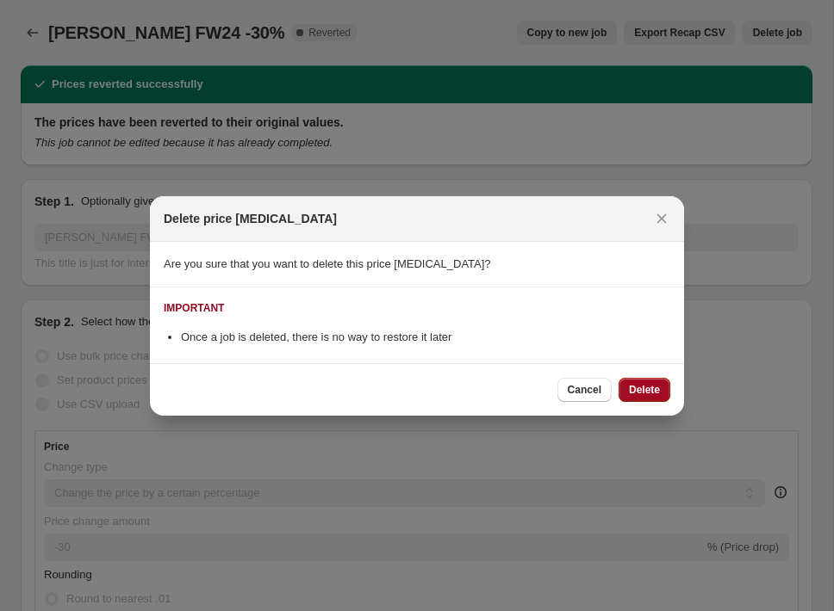
click at [664, 386] on button "Delete" at bounding box center [644, 390] width 52 height 24
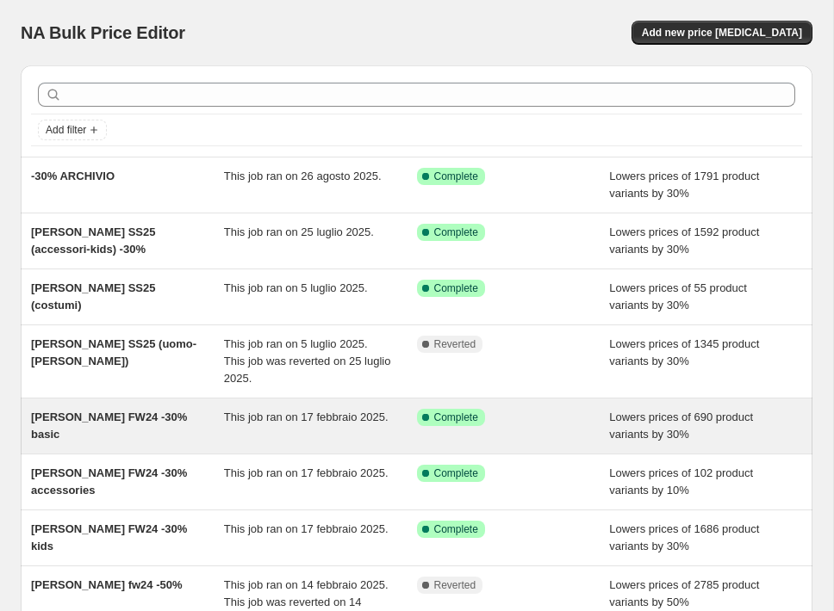
scroll to position [344, 0]
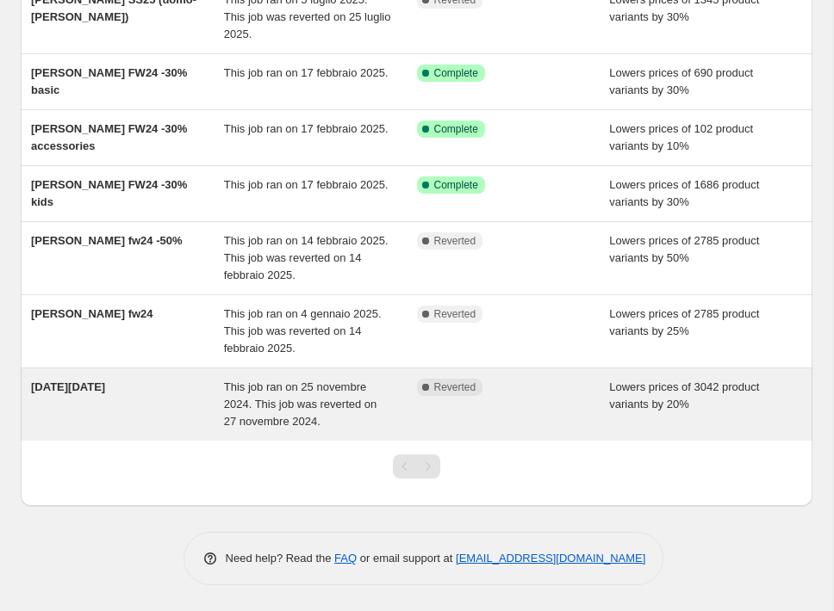
click at [545, 400] on div "Complete Reverted" at bounding box center [513, 405] width 193 height 52
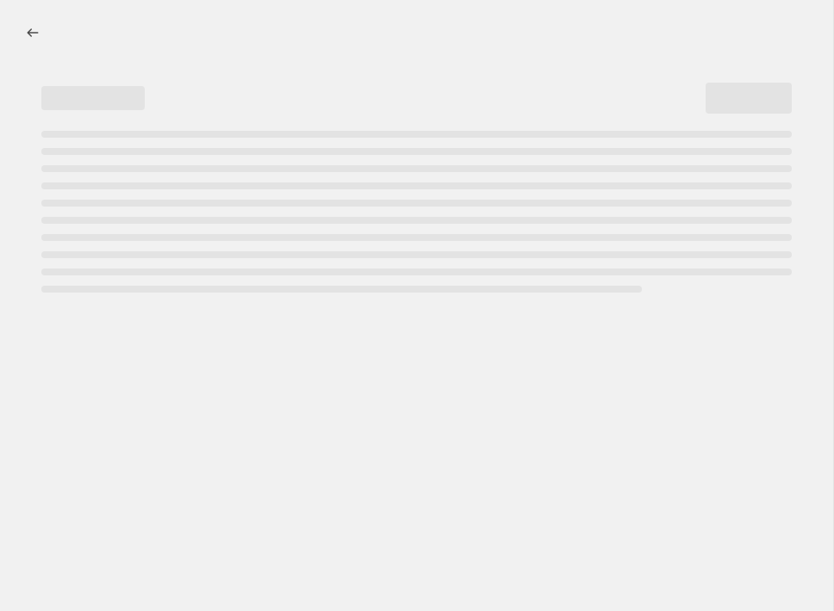
select select "percentage"
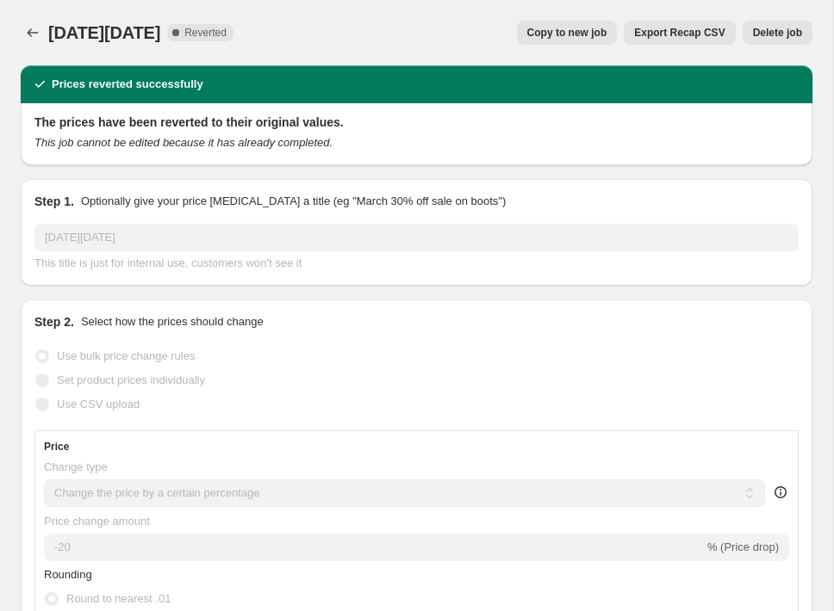
click at [782, 30] on span "Delete job" at bounding box center [777, 33] width 49 height 14
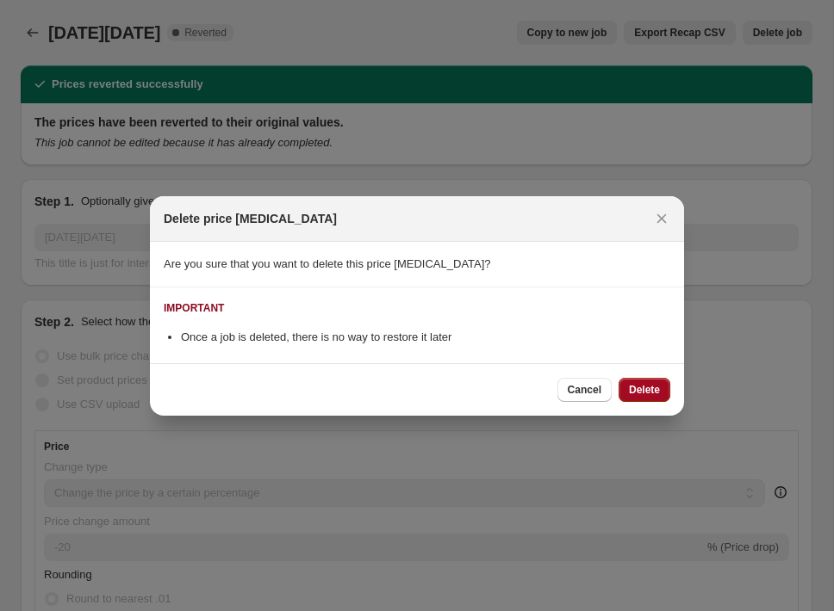
click at [646, 388] on span "Delete" at bounding box center [644, 390] width 31 height 14
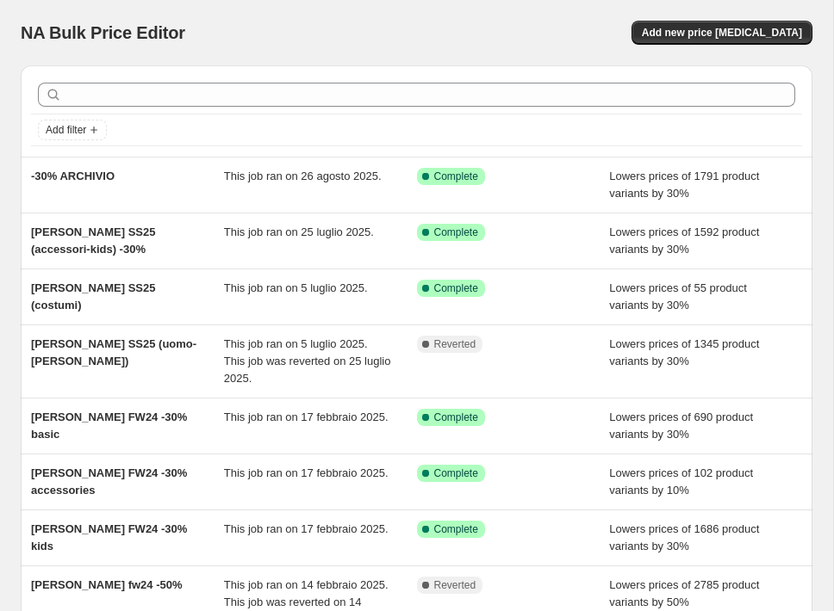
scroll to position [271, 0]
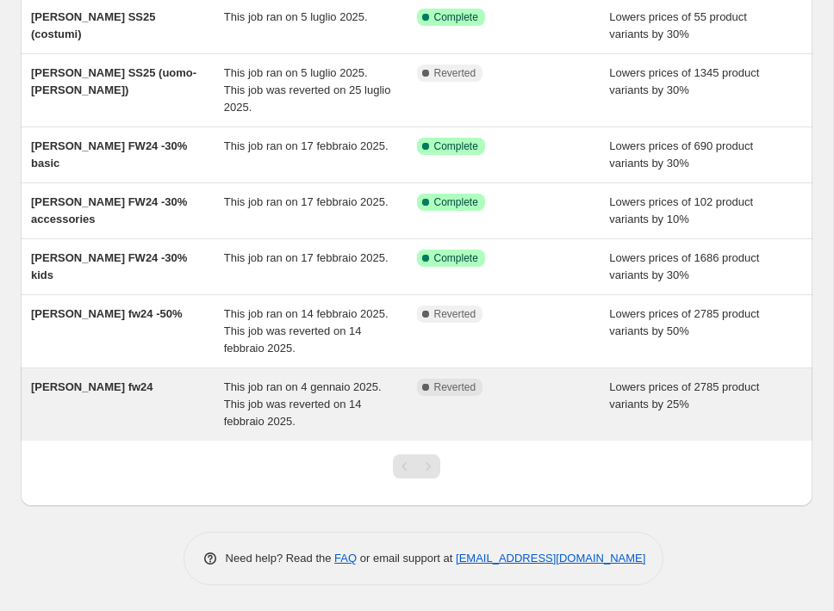
click at [522, 394] on div "Complete Reverted" at bounding box center [500, 387] width 167 height 17
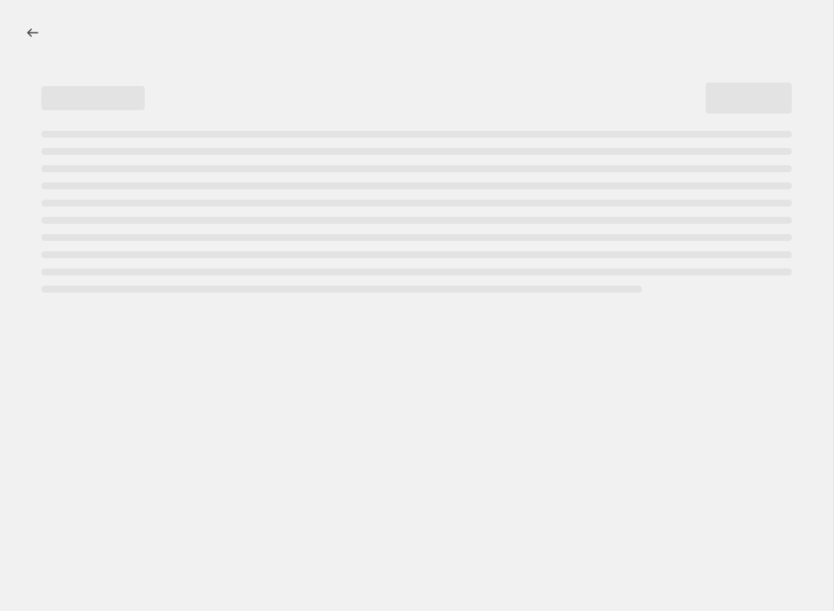
select select "percentage"
select select "collection"
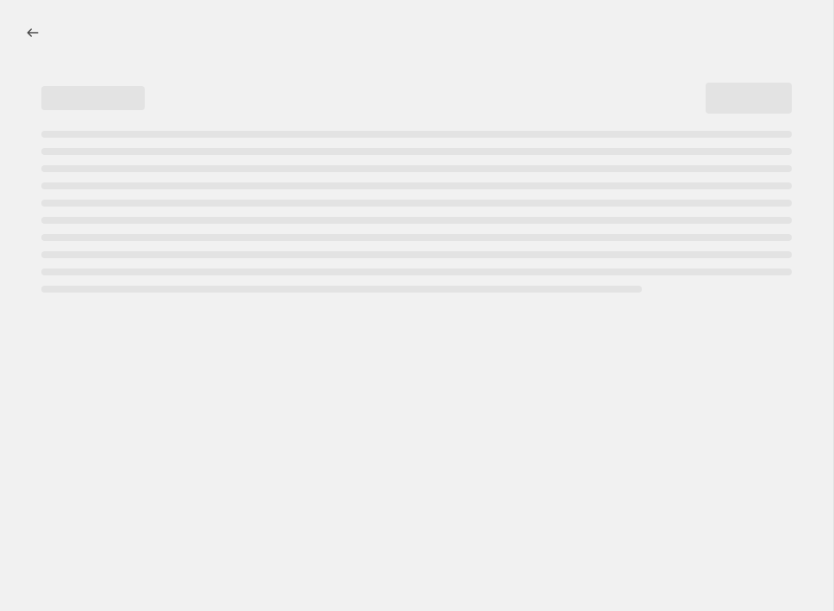
select select "collection"
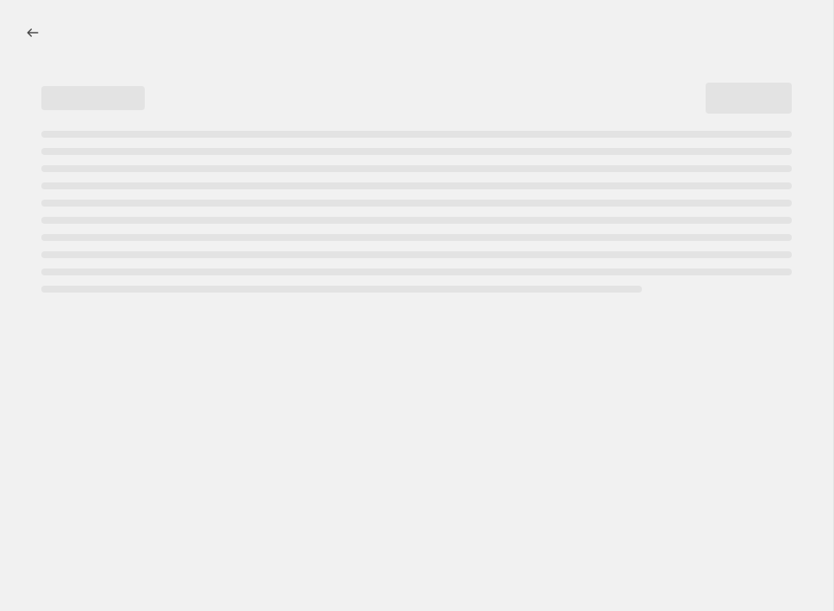
select select "collection"
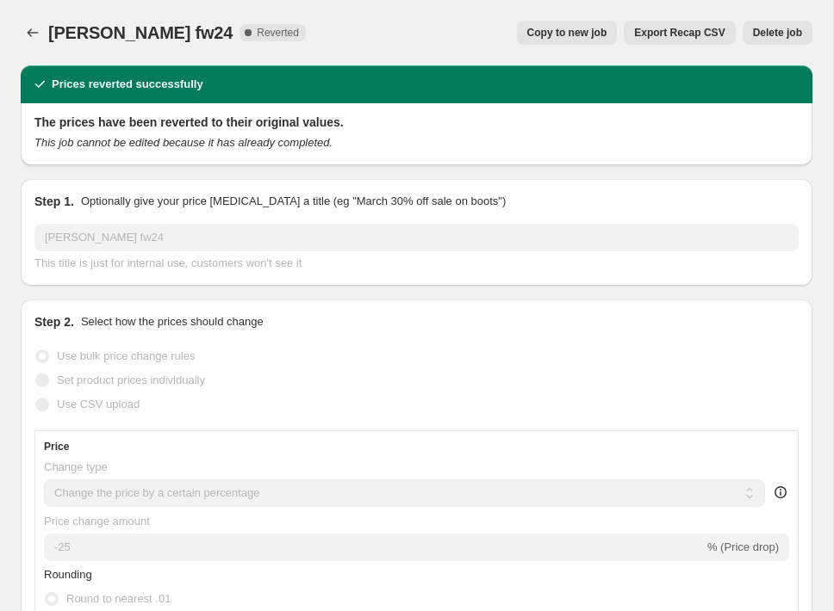
click at [784, 39] on span "Delete job" at bounding box center [777, 33] width 49 height 14
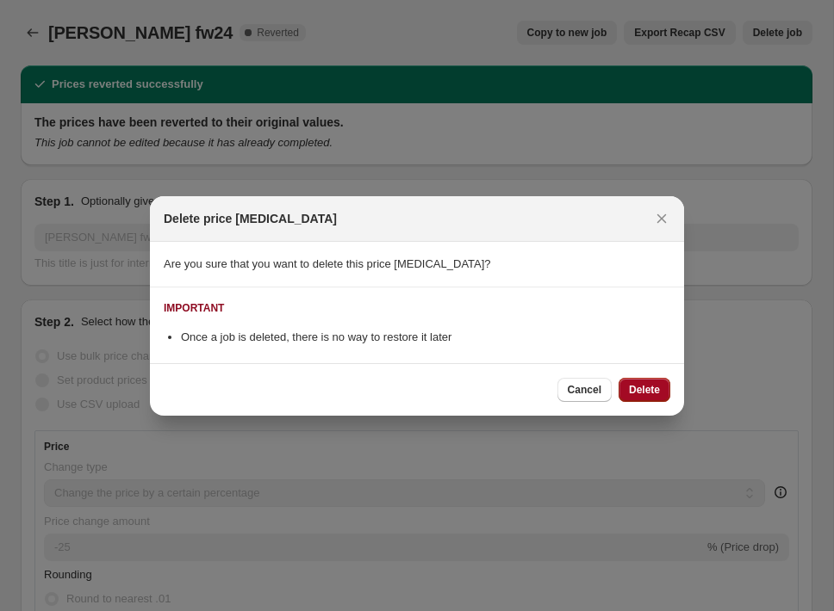
click at [644, 382] on button "Delete" at bounding box center [644, 390] width 52 height 24
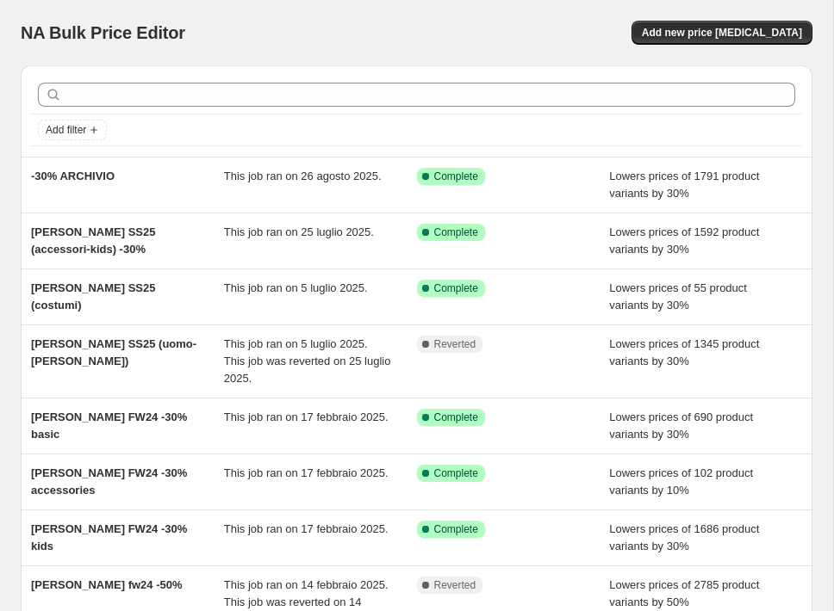
scroll to position [198, 0]
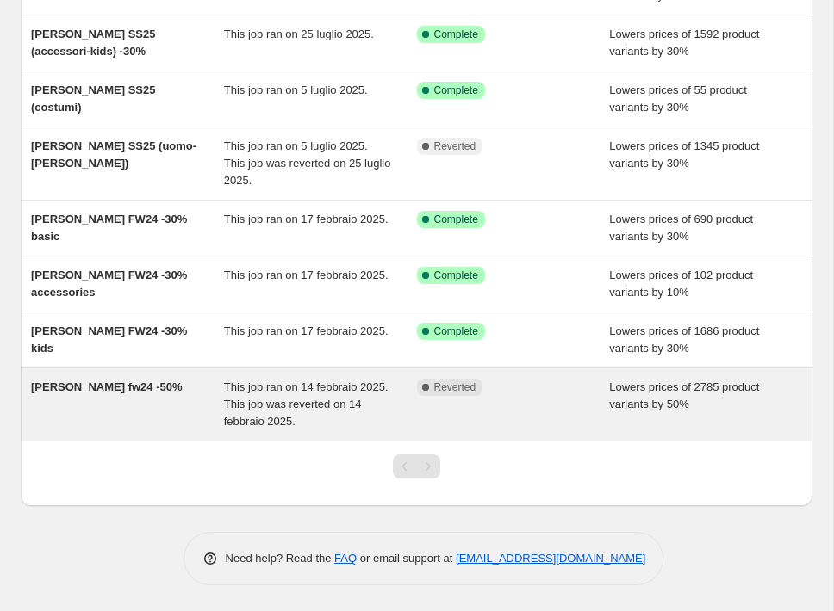
click at [624, 399] on span "Lowers prices of 2785 product variants by 50%" at bounding box center [684, 396] width 150 height 30
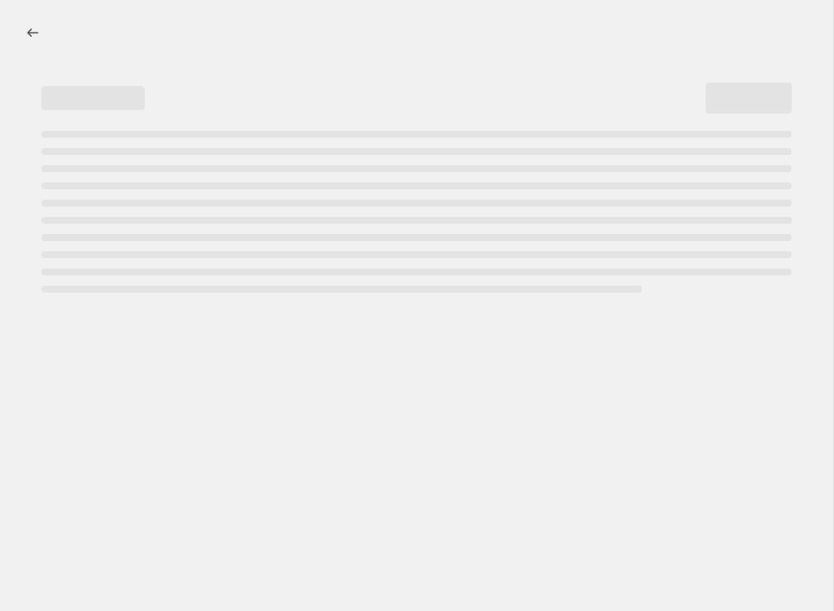
select select "percentage"
select select "collection"
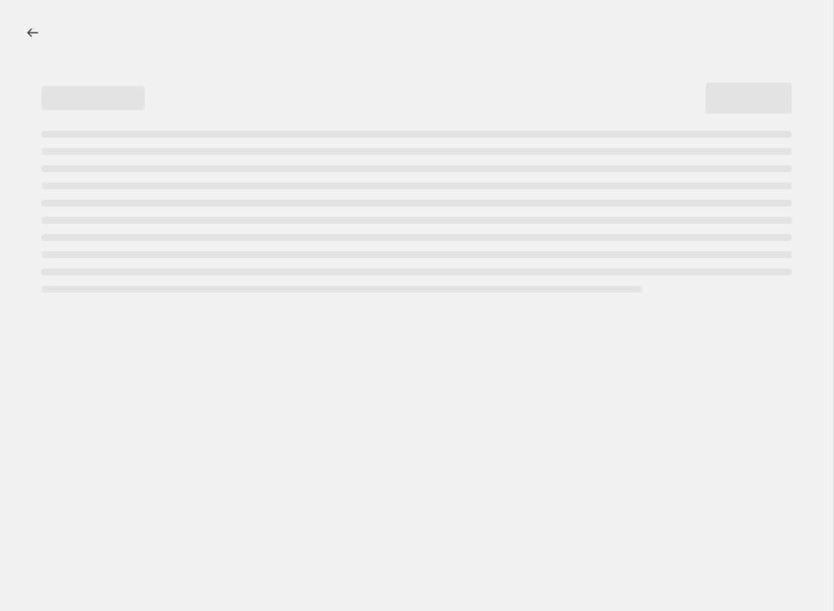
select select "collection"
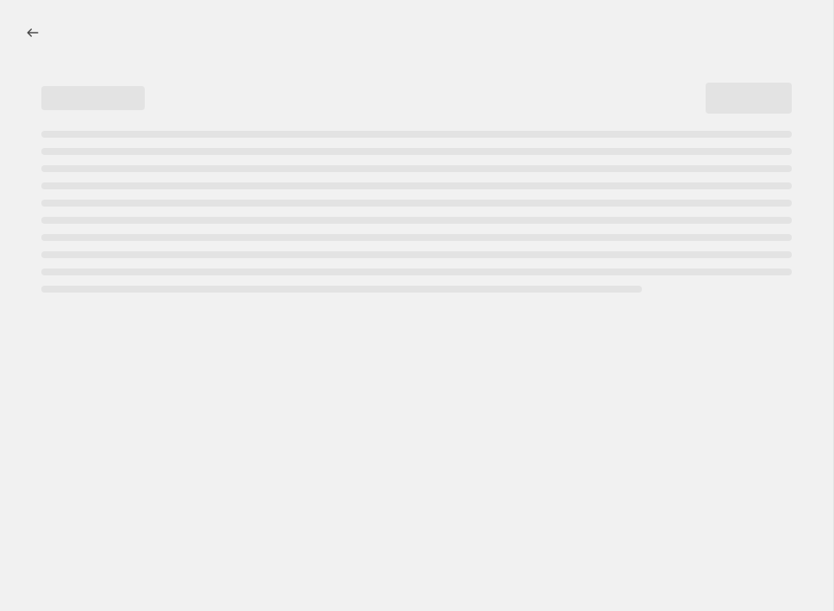
select select "collection"
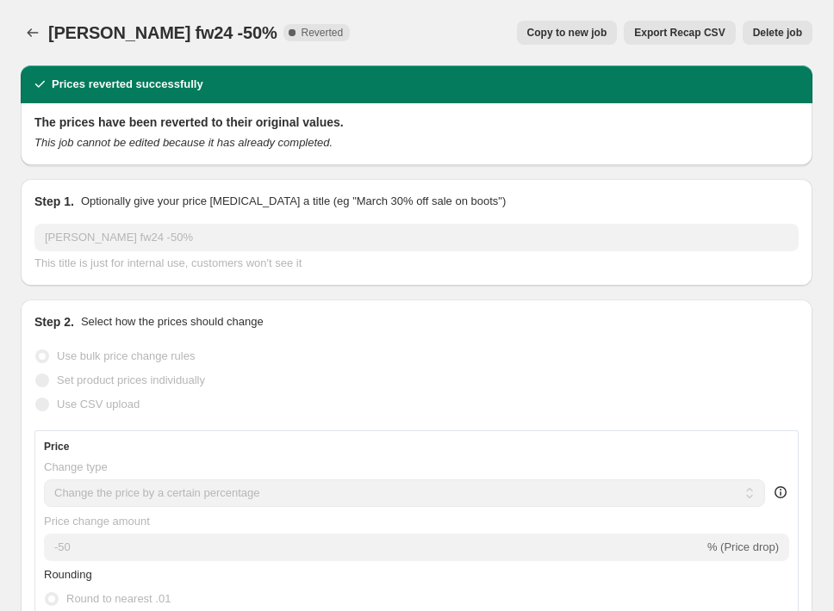
click at [783, 27] on span "Delete job" at bounding box center [777, 33] width 49 height 14
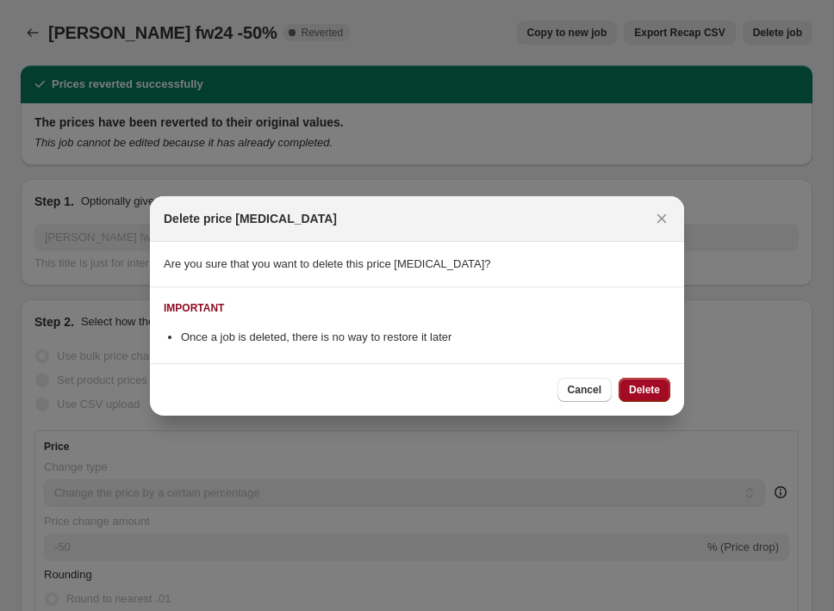
click at [650, 392] on span "Delete" at bounding box center [644, 390] width 31 height 14
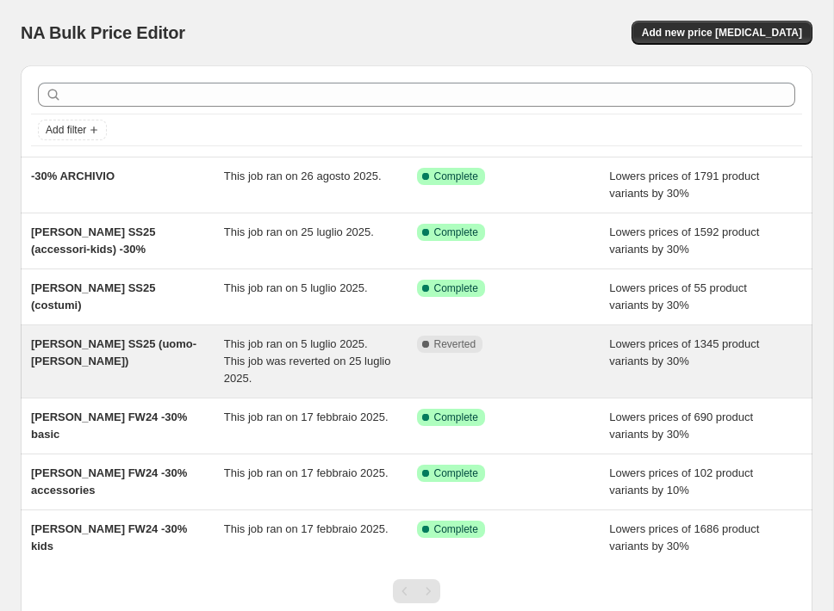
click at [605, 355] on div "Complete Reverted" at bounding box center [513, 362] width 193 height 52
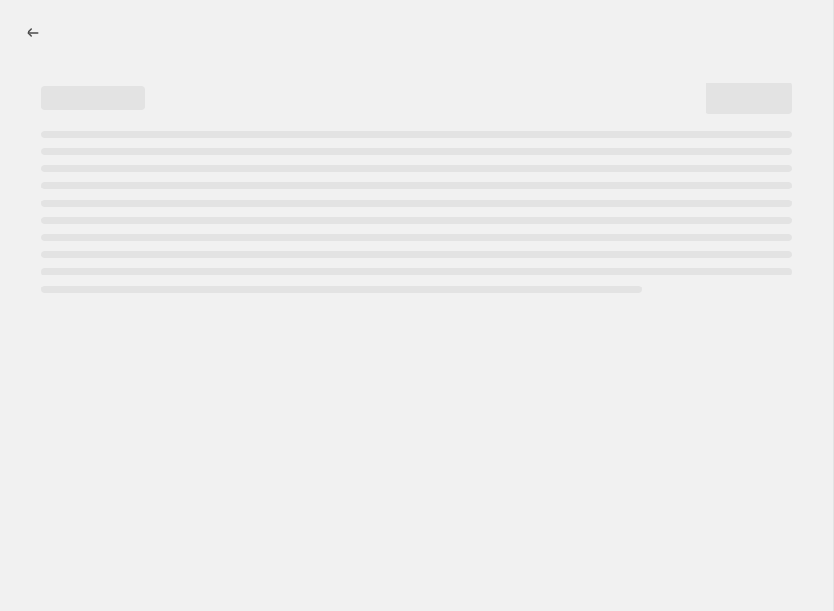
select select "percentage"
select select "collection"
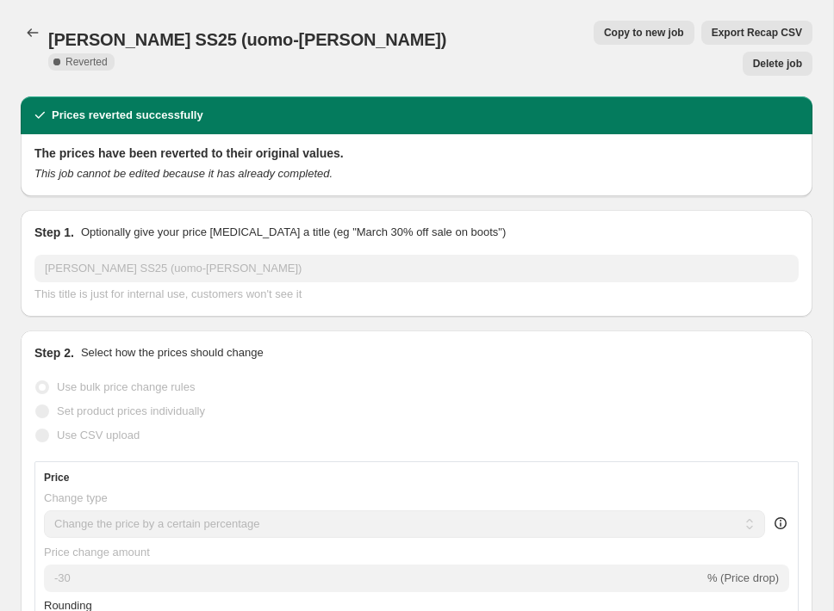
click at [785, 57] on span "Delete job" at bounding box center [777, 64] width 49 height 14
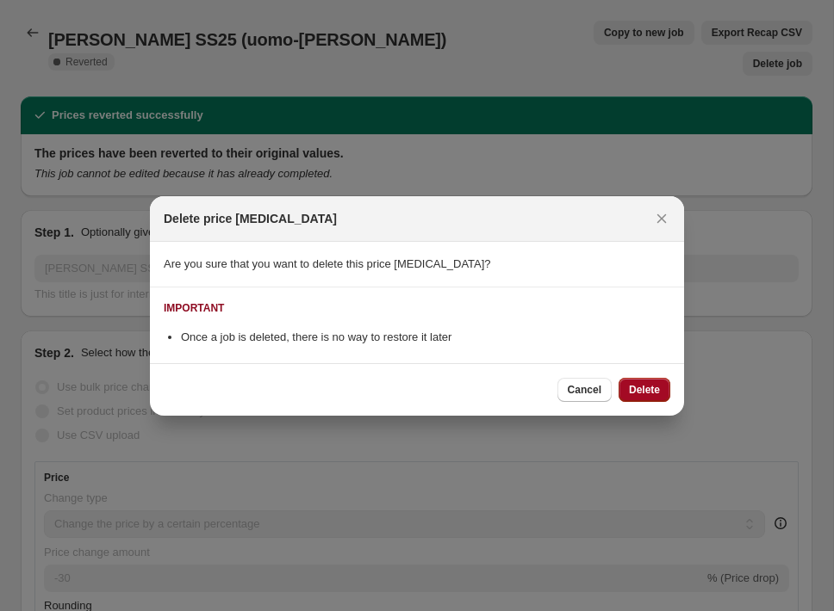
click at [661, 391] on button "Delete" at bounding box center [644, 390] width 52 height 24
